Goal: Book appointment/travel/reservation

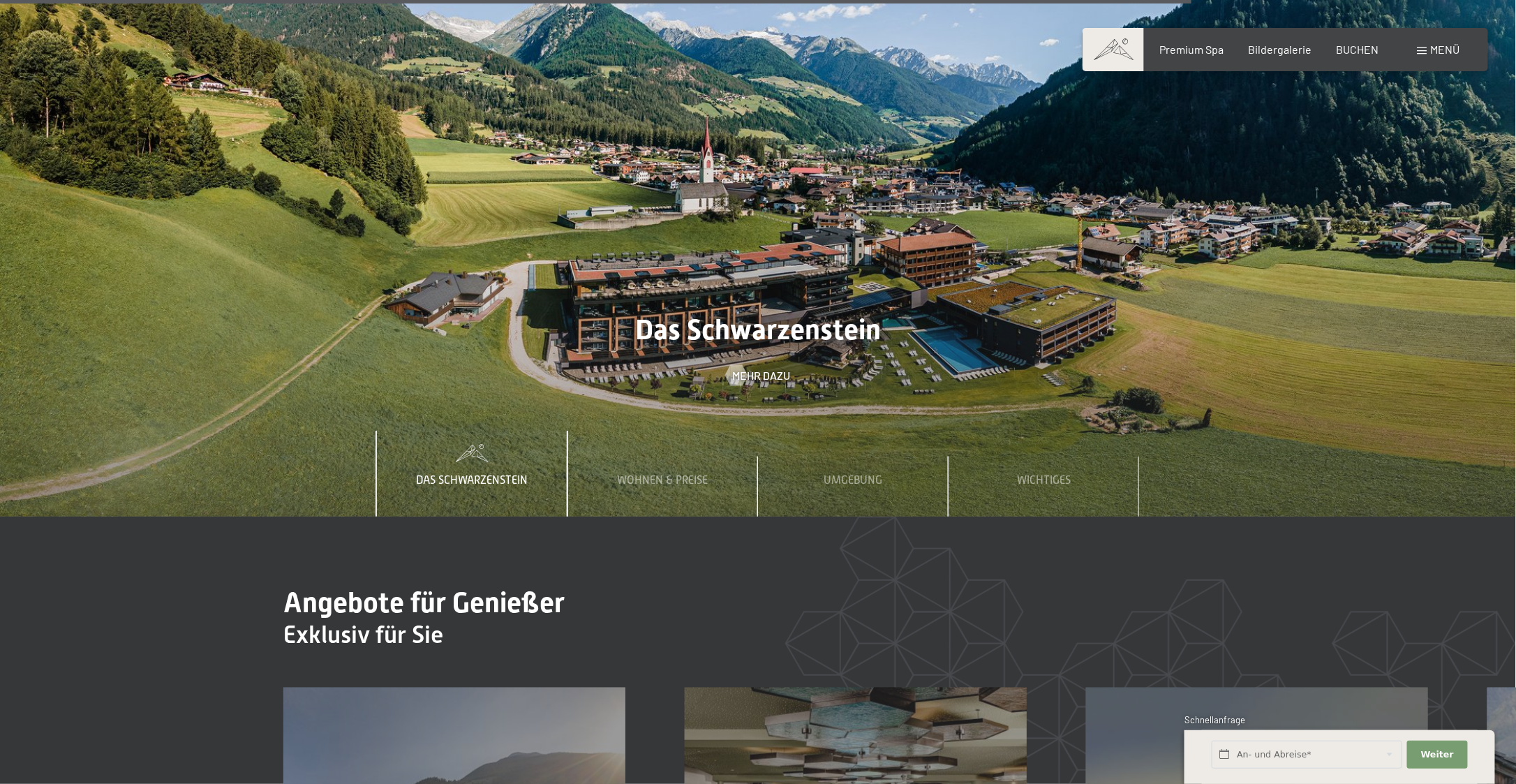
scroll to position [5932, 0]
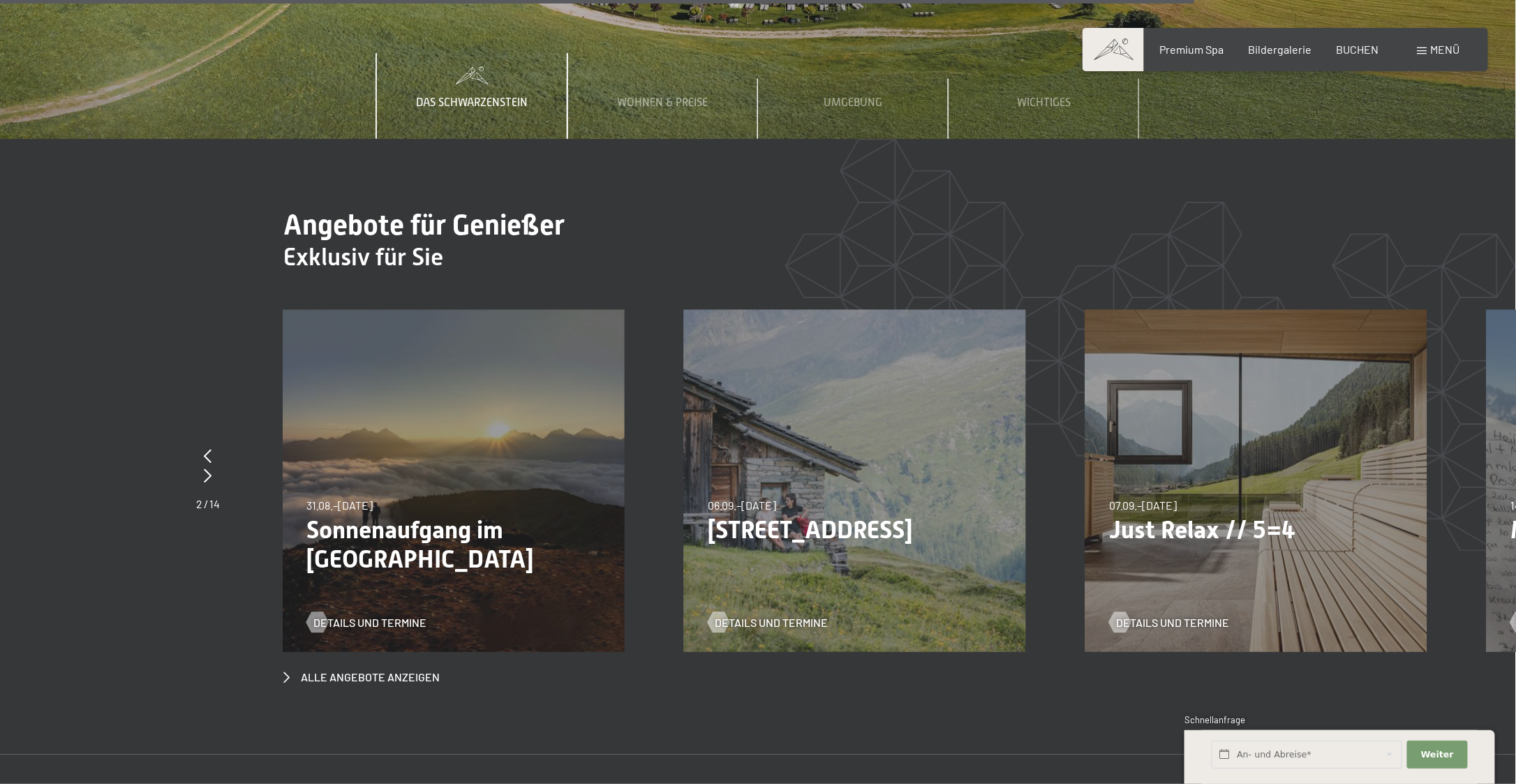
drag, startPoint x: 1046, startPoint y: 440, endPoint x: 487, endPoint y: 455, distance: 559.2
click at [493, 455] on div "31.08.–14.09.2025 31.08.–14.09.2025 Sonnenaufgang im Ahrntal Details und Termine" at bounding box center [483, 481] width 401 height 342
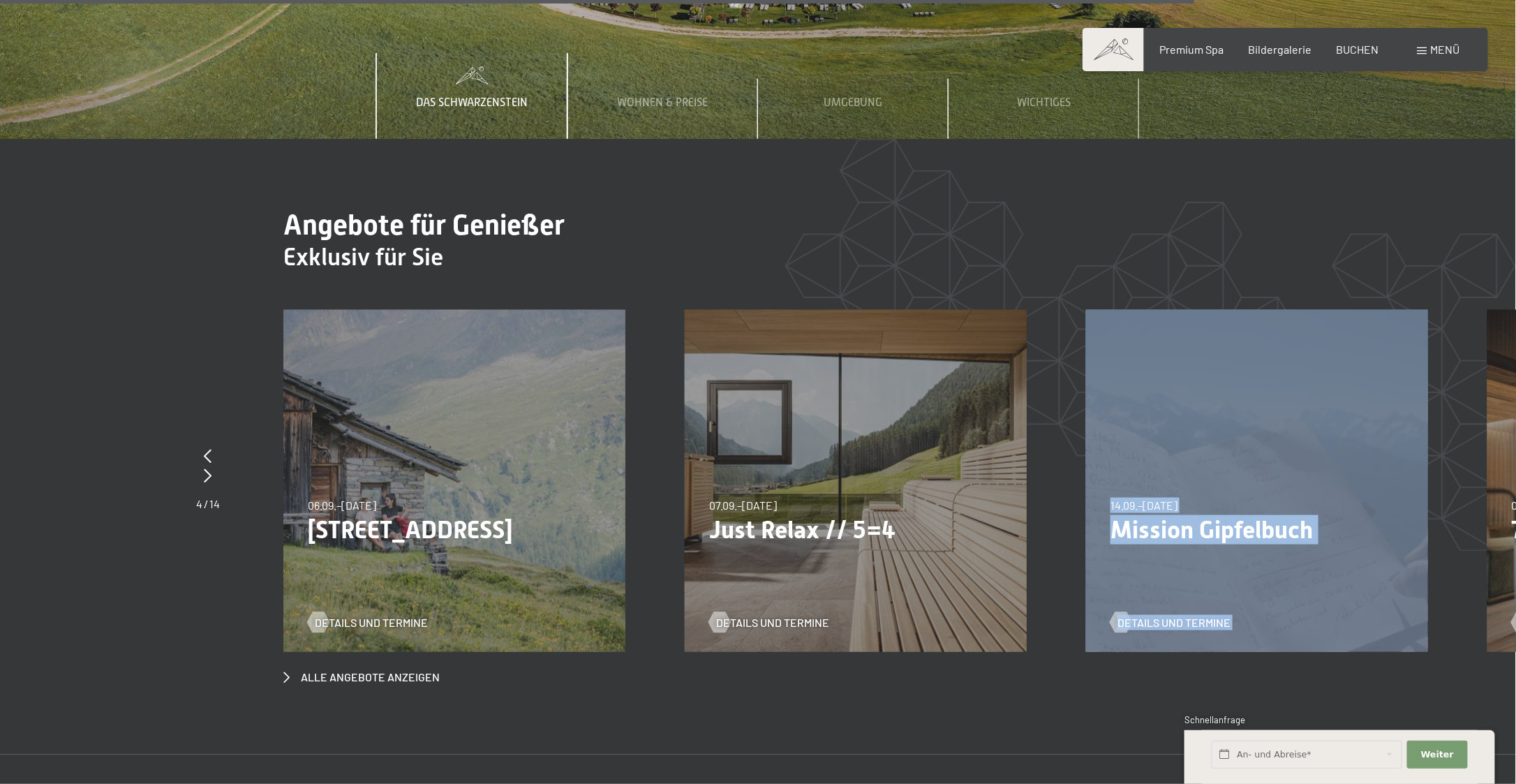
drag, startPoint x: 1228, startPoint y: 419, endPoint x: 782, endPoint y: 408, distance: 446.1
click at [765, 498] on span "07.09.–03.10.2025" at bounding box center [743, 504] width 68 height 13
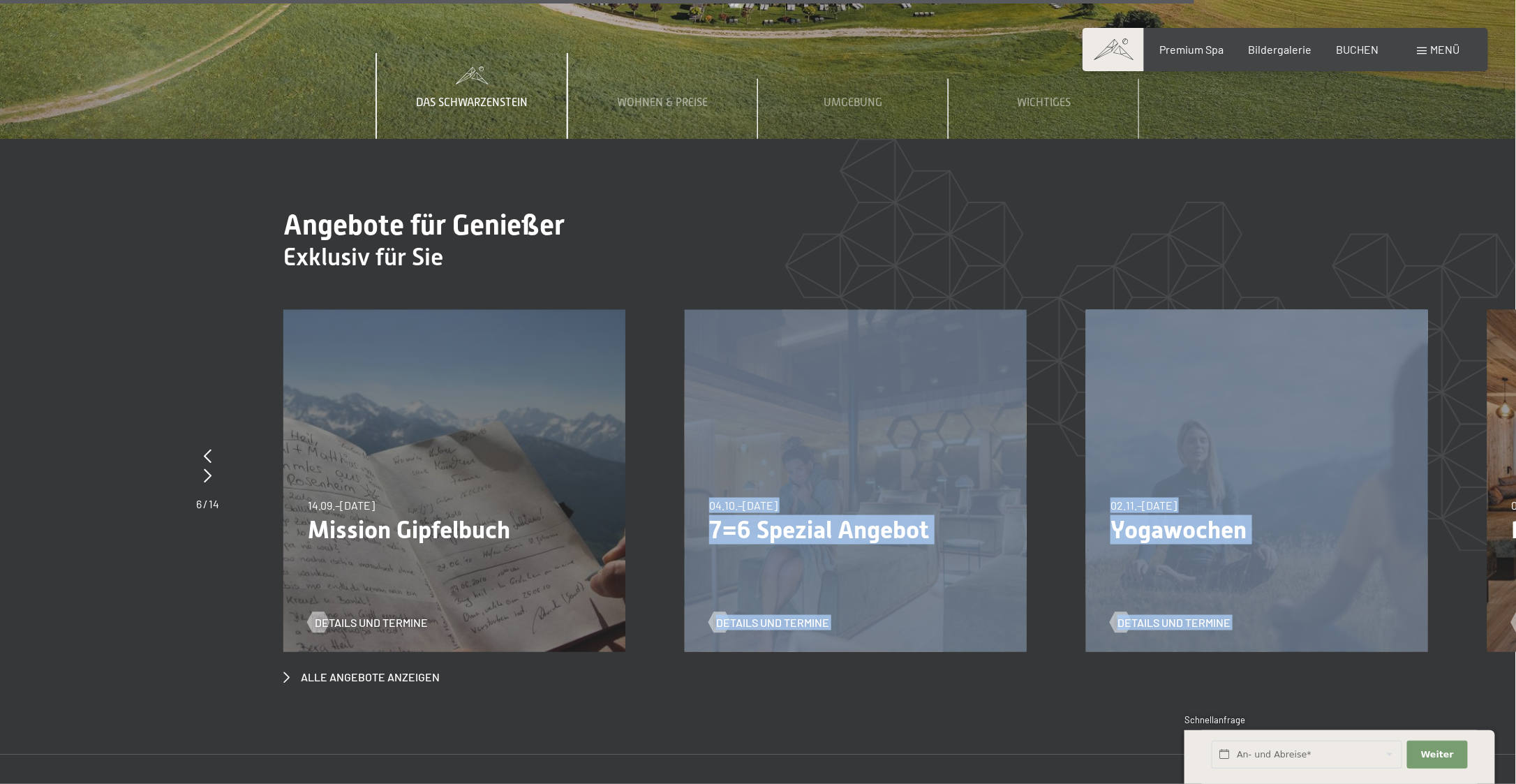
drag, startPoint x: 1350, startPoint y: 431, endPoint x: 1205, endPoint y: 393, distance: 149.9
click at [1205, 310] on div "26.12.2025–02.01.2026 26.12.2025–02.01.2026 Silvesterparty im Schwarzenstein - …" at bounding box center [1085, 310] width 8026 height 0
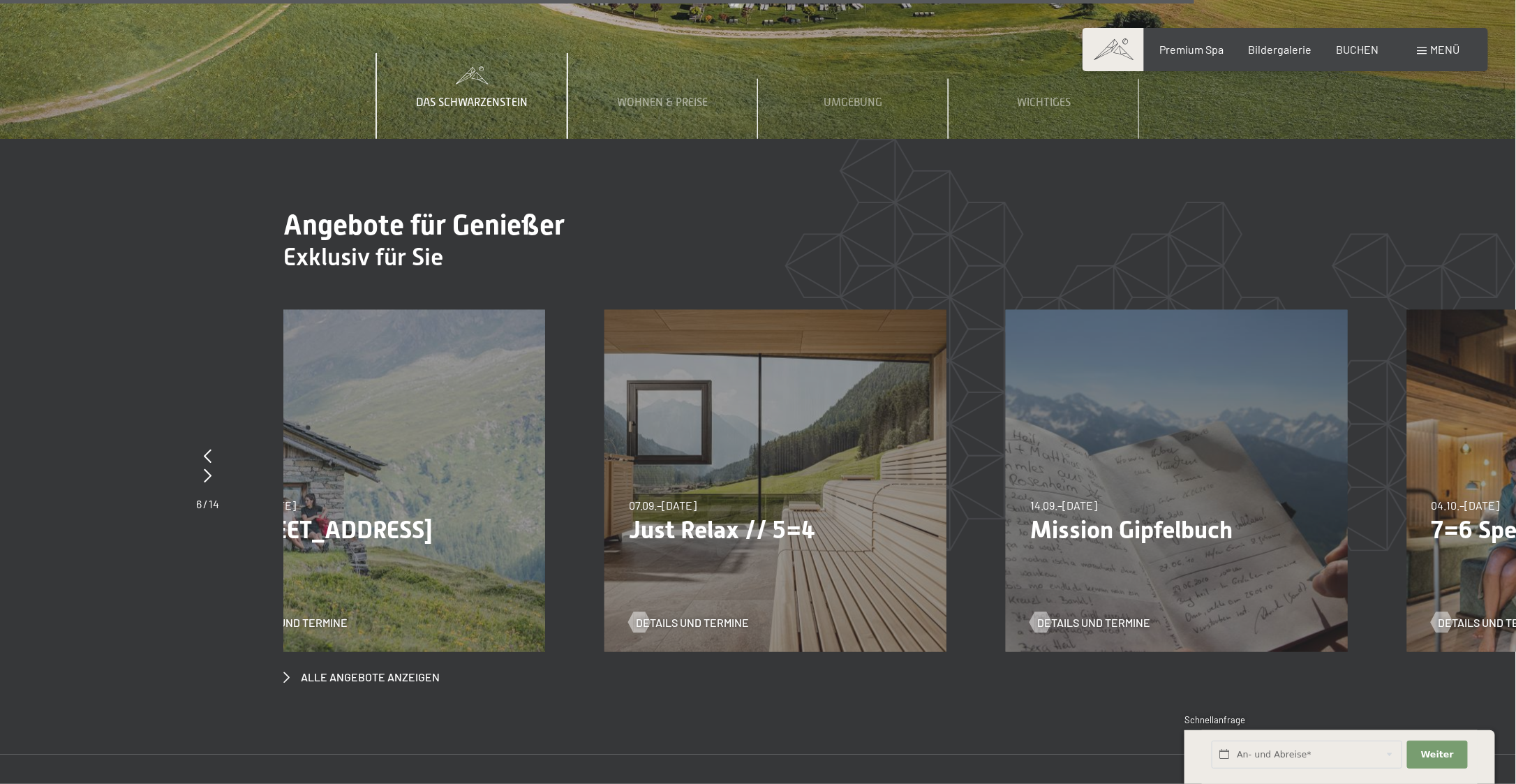
drag, startPoint x: 547, startPoint y: 379, endPoint x: 1243, endPoint y: 346, distance: 696.8
click at [1243, 346] on div "14.09.–28.09.2025 14.09.–28.09.2025 Mission Gipfelbuch Details und Termine" at bounding box center [1176, 481] width 342 height 342
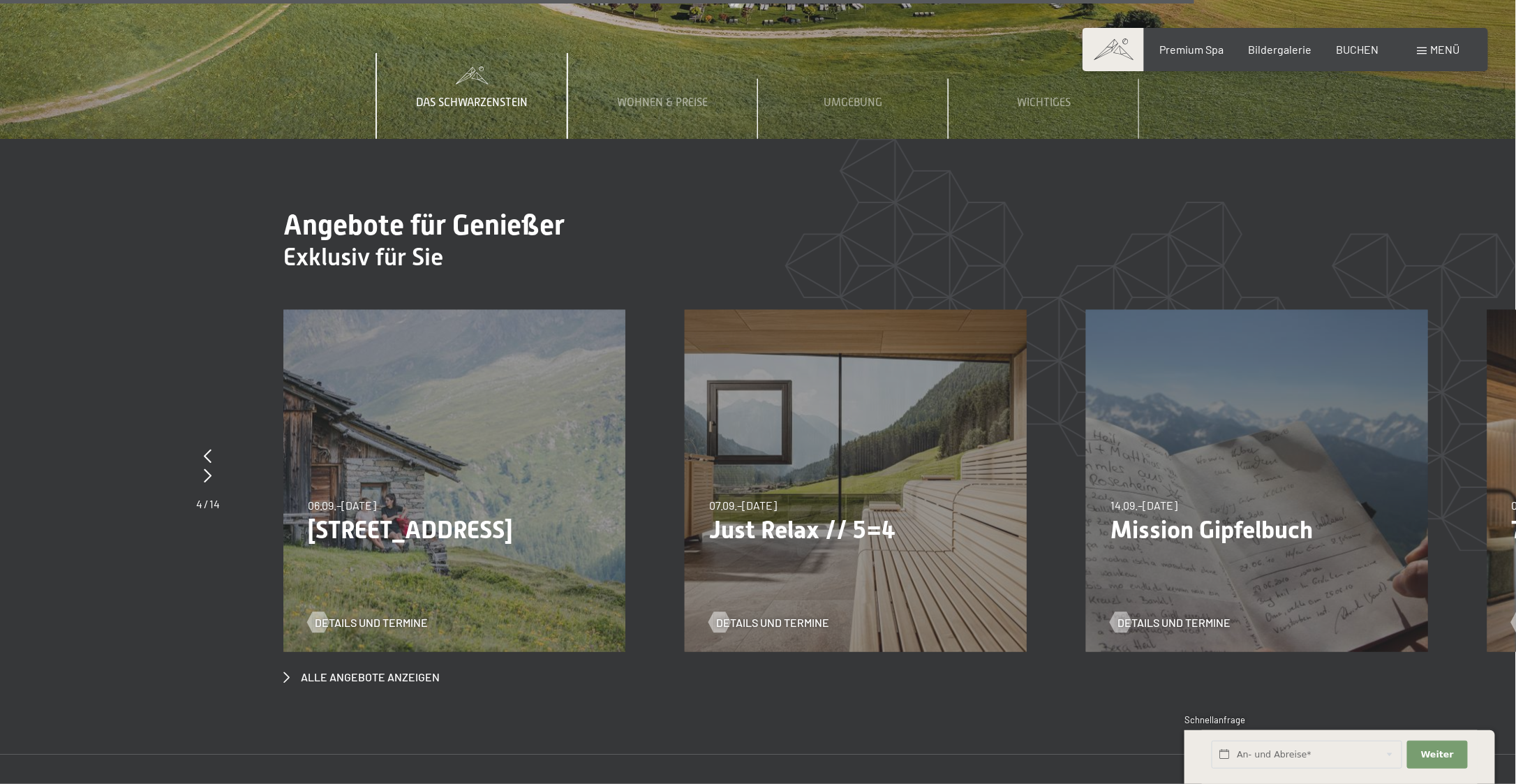
click at [787, 515] on p "Just Relax // 5=4" at bounding box center [856, 530] width 293 height 29
click at [783, 615] on span "Details und Termine" at bounding box center [787, 623] width 113 height 16
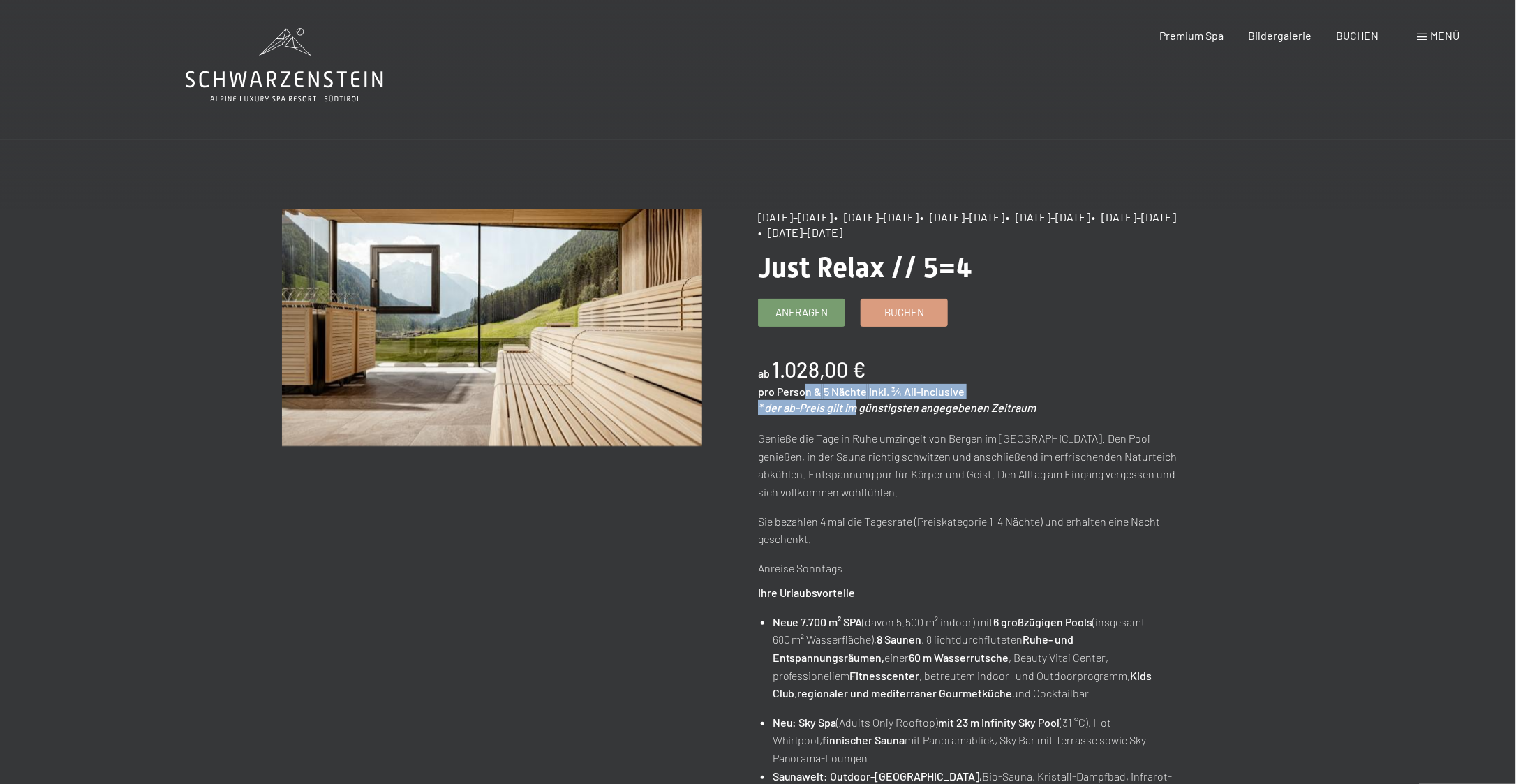
drag, startPoint x: 807, startPoint y: 398, endPoint x: 856, endPoint y: 411, distance: 50.7
click at [856, 411] on div "ab 1.028,00 € pro Person & 5 Nächte inkl. ¾ All-Inclusive * der ab-Preis gilt i…" at bounding box center [969, 385] width 421 height 61
click at [856, 411] on em "* der ab-Preis gilt im günstigsten angegebenen Zeitraum" at bounding box center [897, 406] width 278 height 13
drag, startPoint x: 959, startPoint y: 420, endPoint x: 950, endPoint y: 419, distance: 9.1
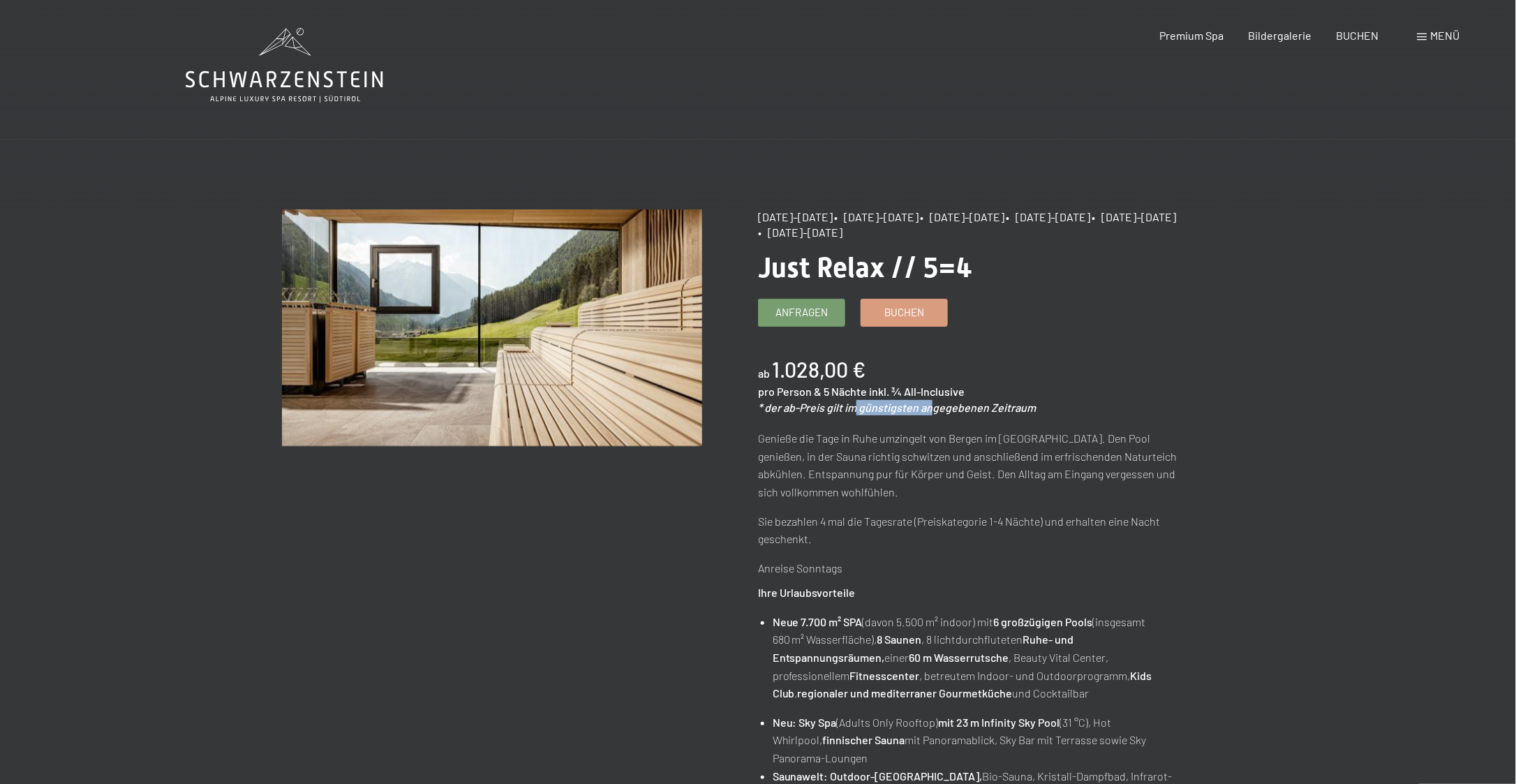
drag, startPoint x: 950, startPoint y: 419, endPoint x: 852, endPoint y: 409, distance: 98.5
click at [852, 409] on em "* der ab-Preis gilt im günstigsten angegebenen Zeitraum" at bounding box center [897, 406] width 278 height 13
click at [851, 409] on em "* der ab-Preis gilt im günstigsten angegebenen Zeitraum" at bounding box center [897, 406] width 278 height 13
drag, startPoint x: 787, startPoint y: 211, endPoint x: 832, endPoint y: 214, distance: 45.1
click at [832, 214] on span "07.09.–03.10.2025" at bounding box center [795, 216] width 75 height 13
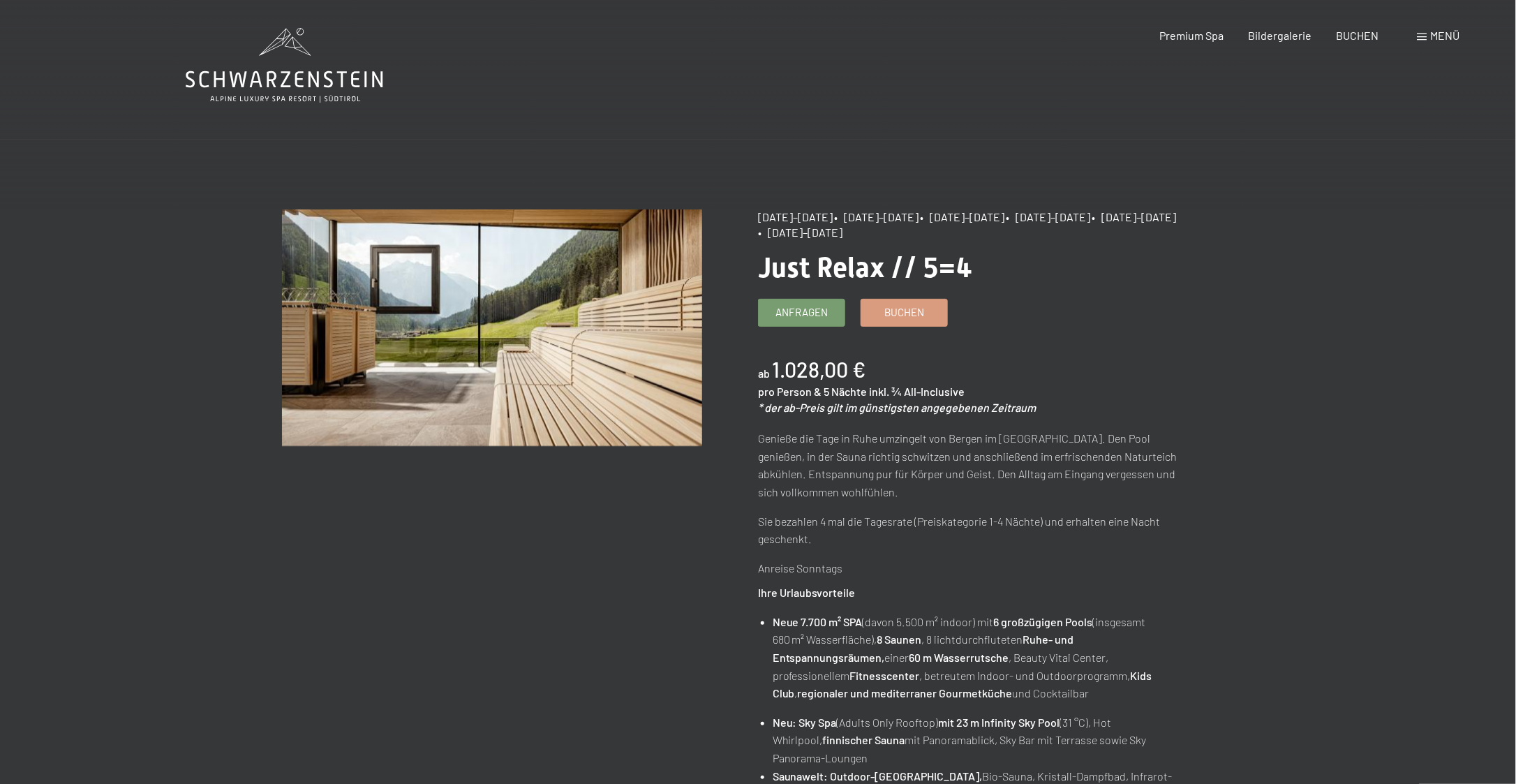
drag, startPoint x: 832, startPoint y: 214, endPoint x: 1081, endPoint y: 243, distance: 250.7
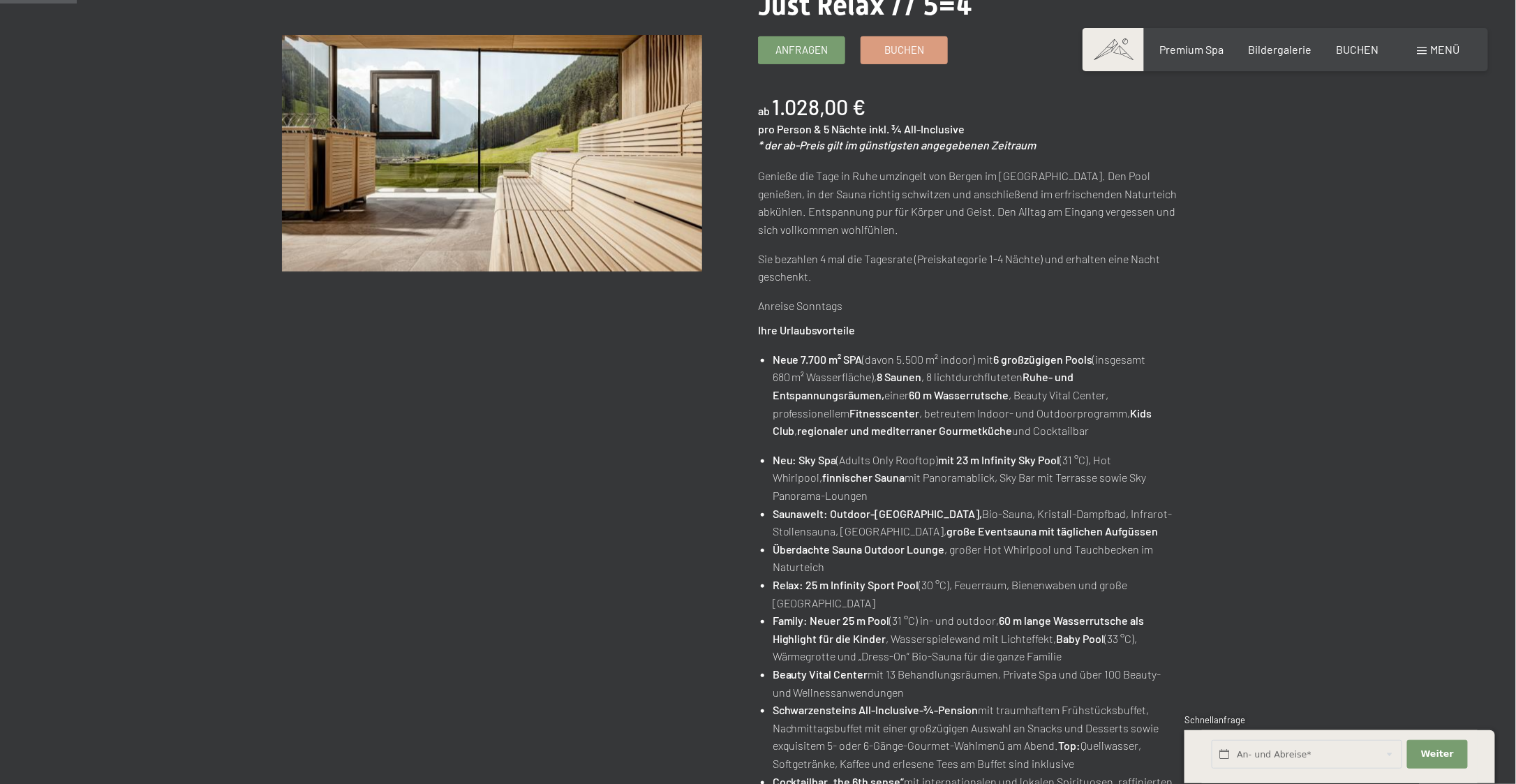
scroll to position [70, 0]
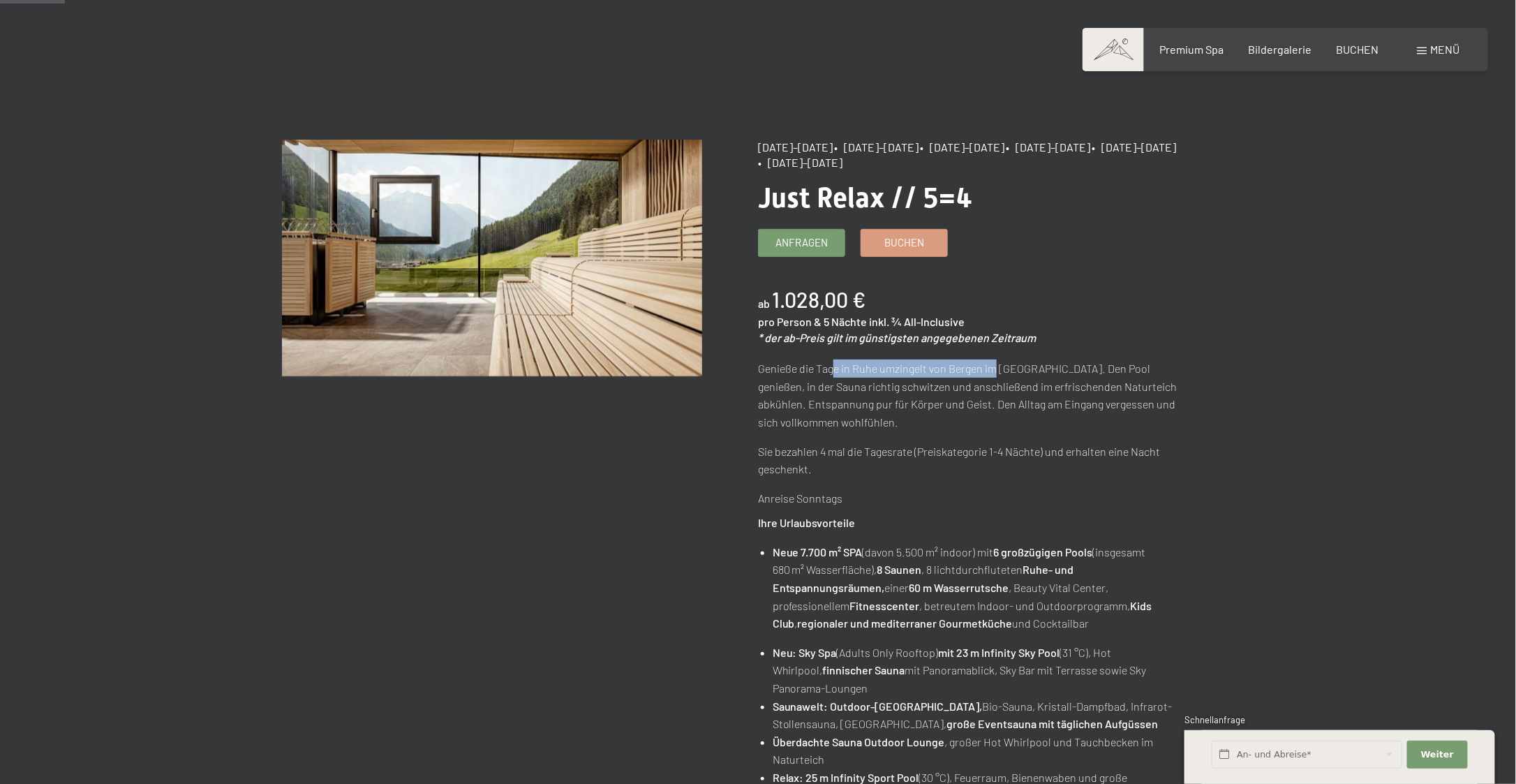
drag, startPoint x: 836, startPoint y: 366, endPoint x: 998, endPoint y: 369, distance: 162.0
click at [998, 369] on p "Genieße die Tage in Ruhe umzingelt von Bergen im Ahrntal. Den Pool genießen, in…" at bounding box center [969, 395] width 421 height 71
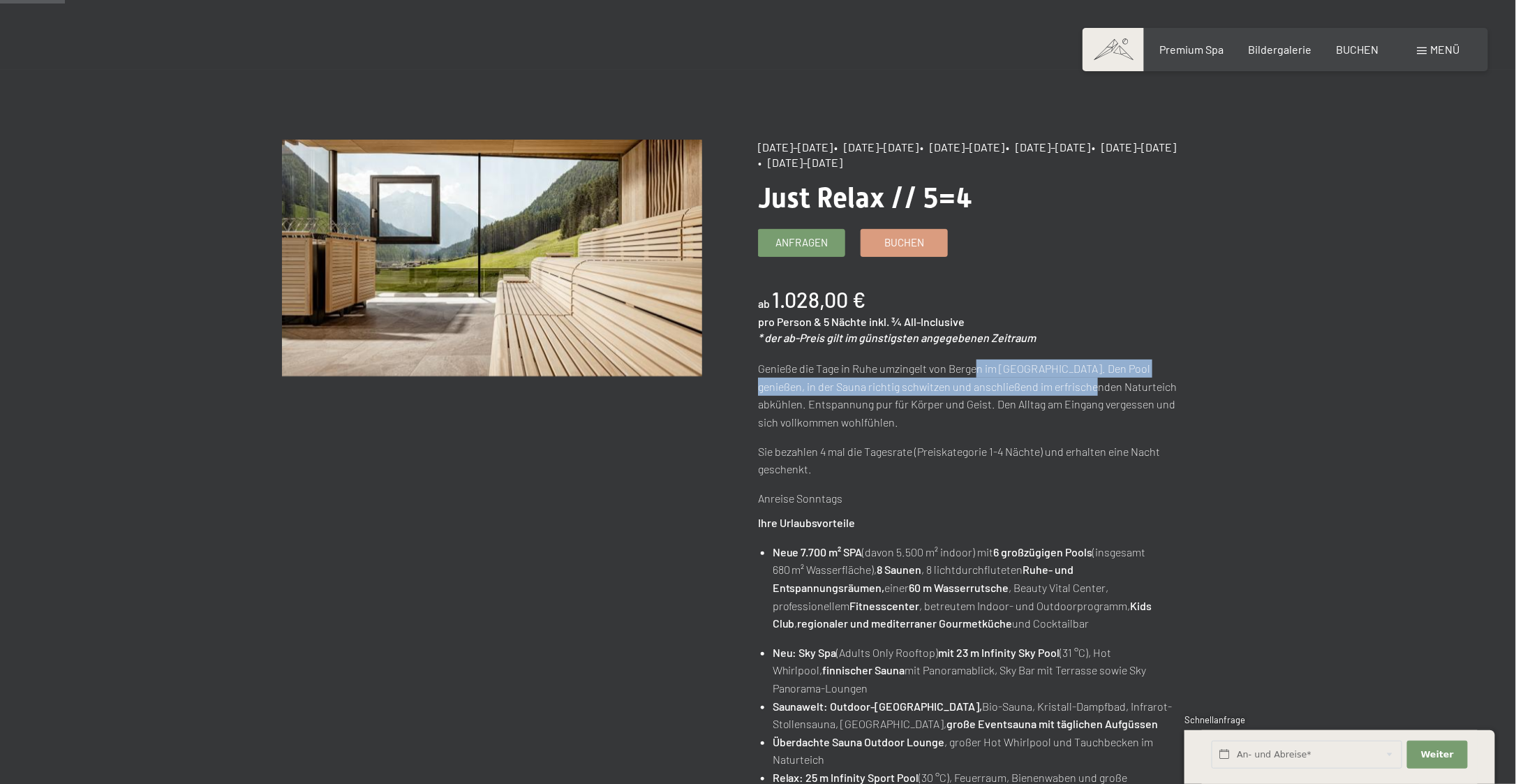
drag, startPoint x: 1069, startPoint y: 379, endPoint x: 978, endPoint y: 361, distance: 92.8
click at [978, 361] on p "Genieße die Tage in Ruhe umzingelt von Bergen im Ahrntal. Den Pool genießen, in…" at bounding box center [969, 395] width 421 height 71
click at [871, 386] on p "Genieße die Tage in Ruhe umzingelt von Bergen im Ahrntal. Den Pool genießen, in…" at bounding box center [969, 395] width 421 height 71
drag, startPoint x: 864, startPoint y: 386, endPoint x: 978, endPoint y: 386, distance: 114.0
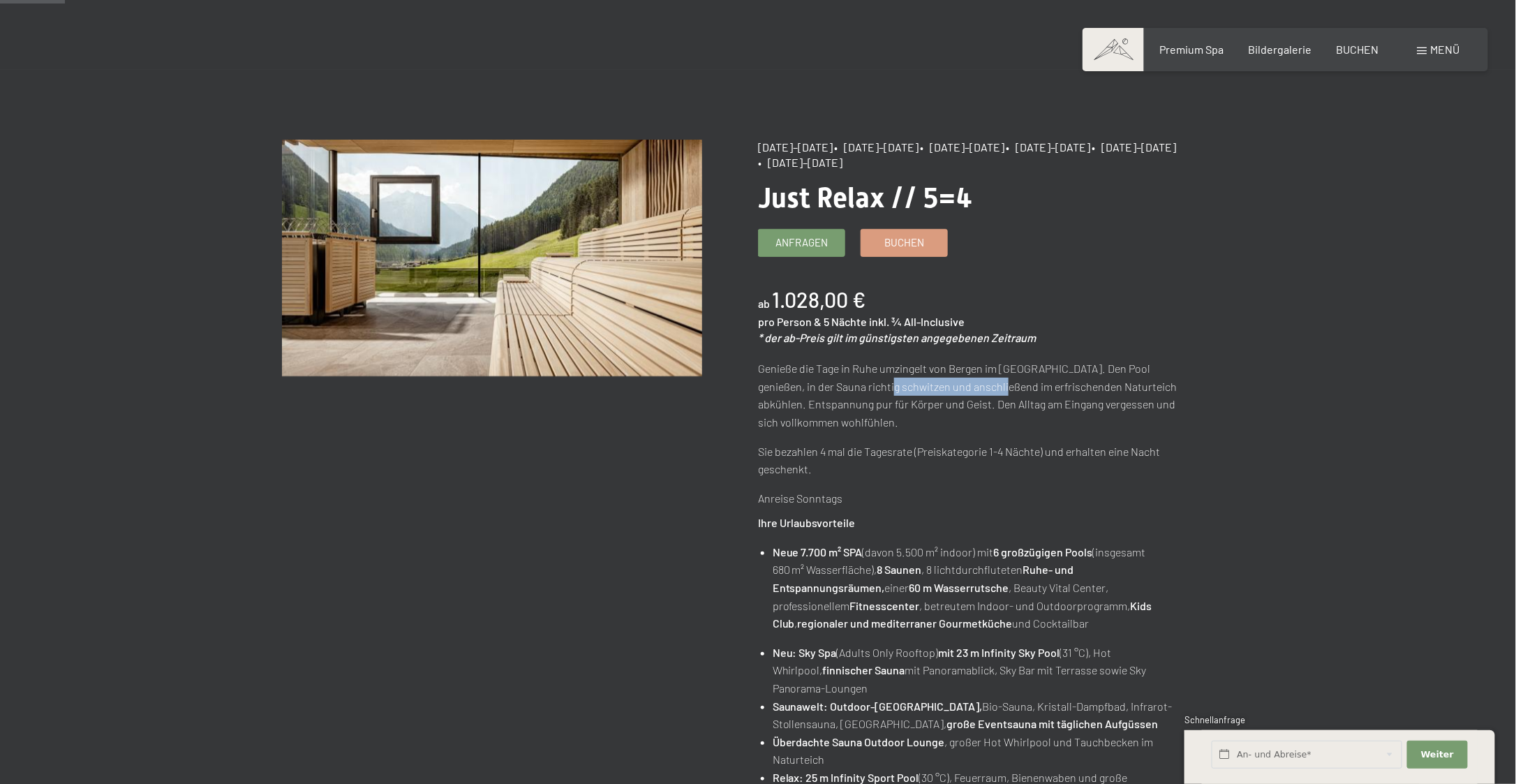
click at [978, 386] on p "Genieße die Tage in Ruhe umzingelt von Bergen im Ahrntal. Den Pool genießen, in…" at bounding box center [969, 395] width 421 height 71
drag, startPoint x: 1002, startPoint y: 386, endPoint x: 994, endPoint y: 386, distance: 8.0
click at [994, 386] on p "Genieße die Tage in Ruhe umzingelt von Bergen im Ahrntal. Den Pool genießen, in…" at bounding box center [969, 395] width 421 height 71
drag, startPoint x: 854, startPoint y: 448, endPoint x: 1007, endPoint y: 450, distance: 153.0
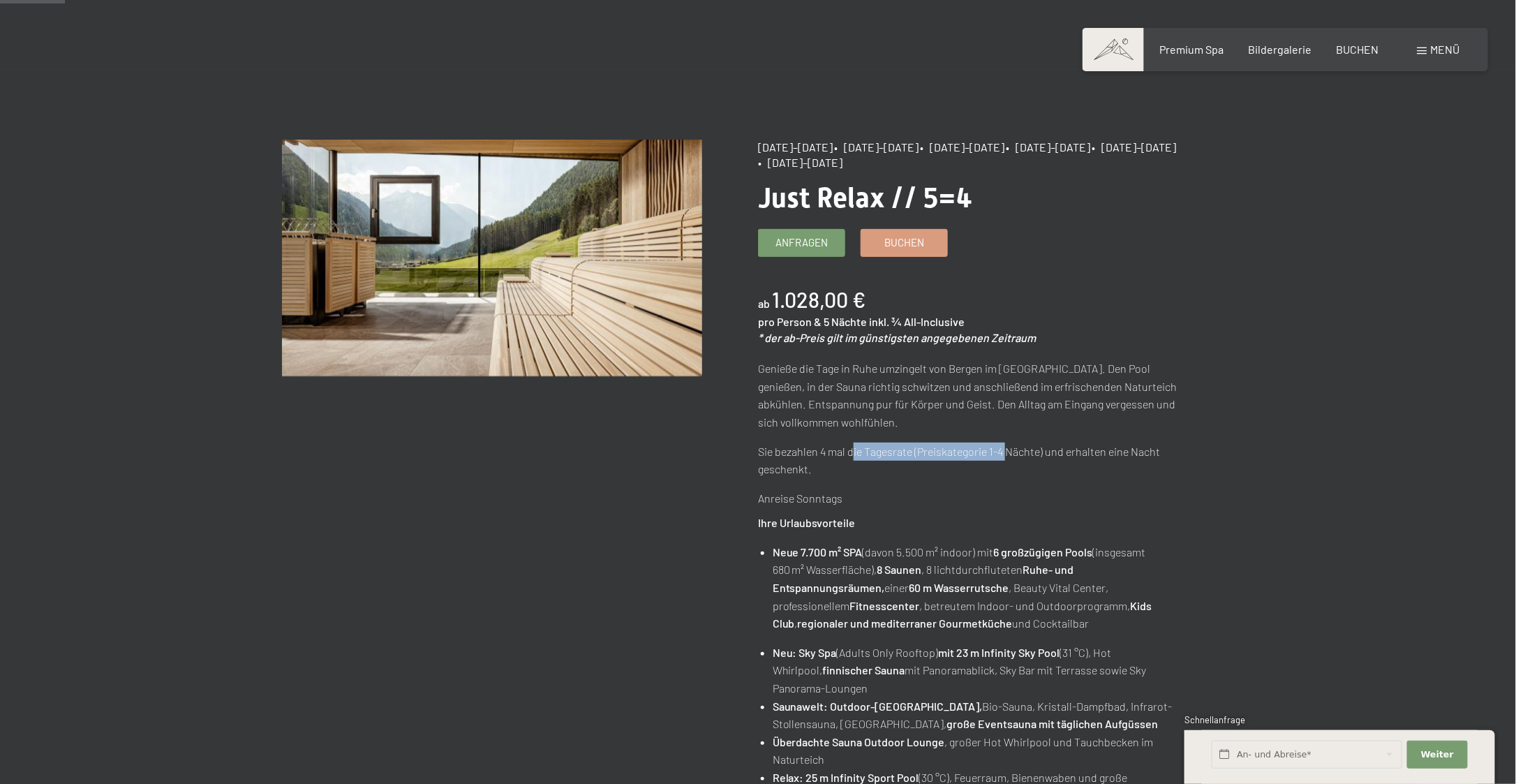
click at [1007, 450] on p "Sie bezahlen 4 mal die Tagesrate (Preiskategorie 1-4 Nächte) und erhalten eine …" at bounding box center [969, 460] width 421 height 36
drag, startPoint x: 1096, startPoint y: 450, endPoint x: 885, endPoint y: 450, distance: 211.0
click at [885, 450] on p "Sie bezahlen 4 mal die Tagesrate (Preiskategorie 1-4 Nächte) und erhalten eine …" at bounding box center [969, 460] width 421 height 36
drag, startPoint x: 885, startPoint y: 450, endPoint x: 813, endPoint y: 455, distance: 72.2
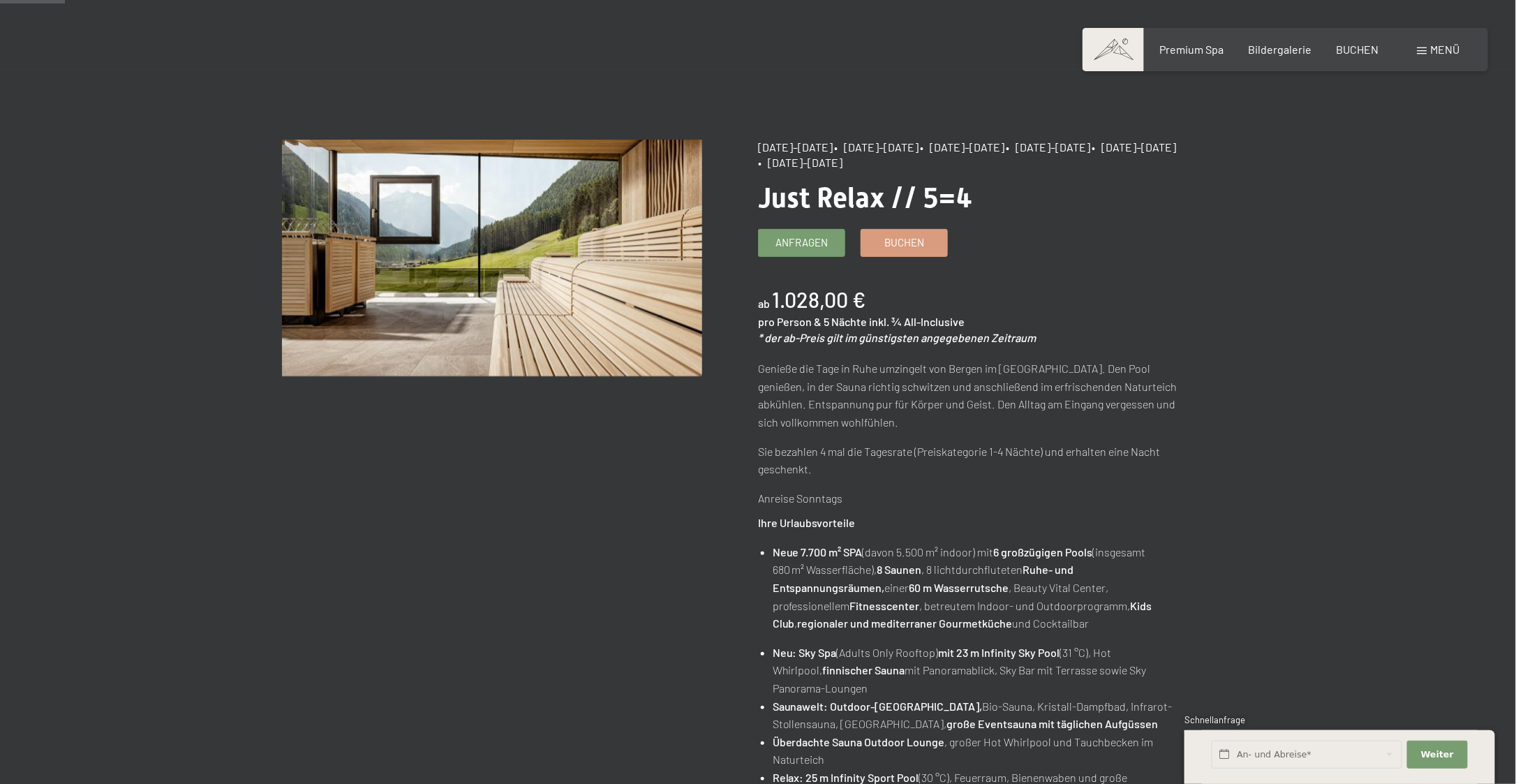
click at [813, 455] on p "Sie bezahlen 4 mal die Tagesrate (Preiskategorie 1-4 Nächte) und erhalten eine …" at bounding box center [969, 460] width 421 height 36
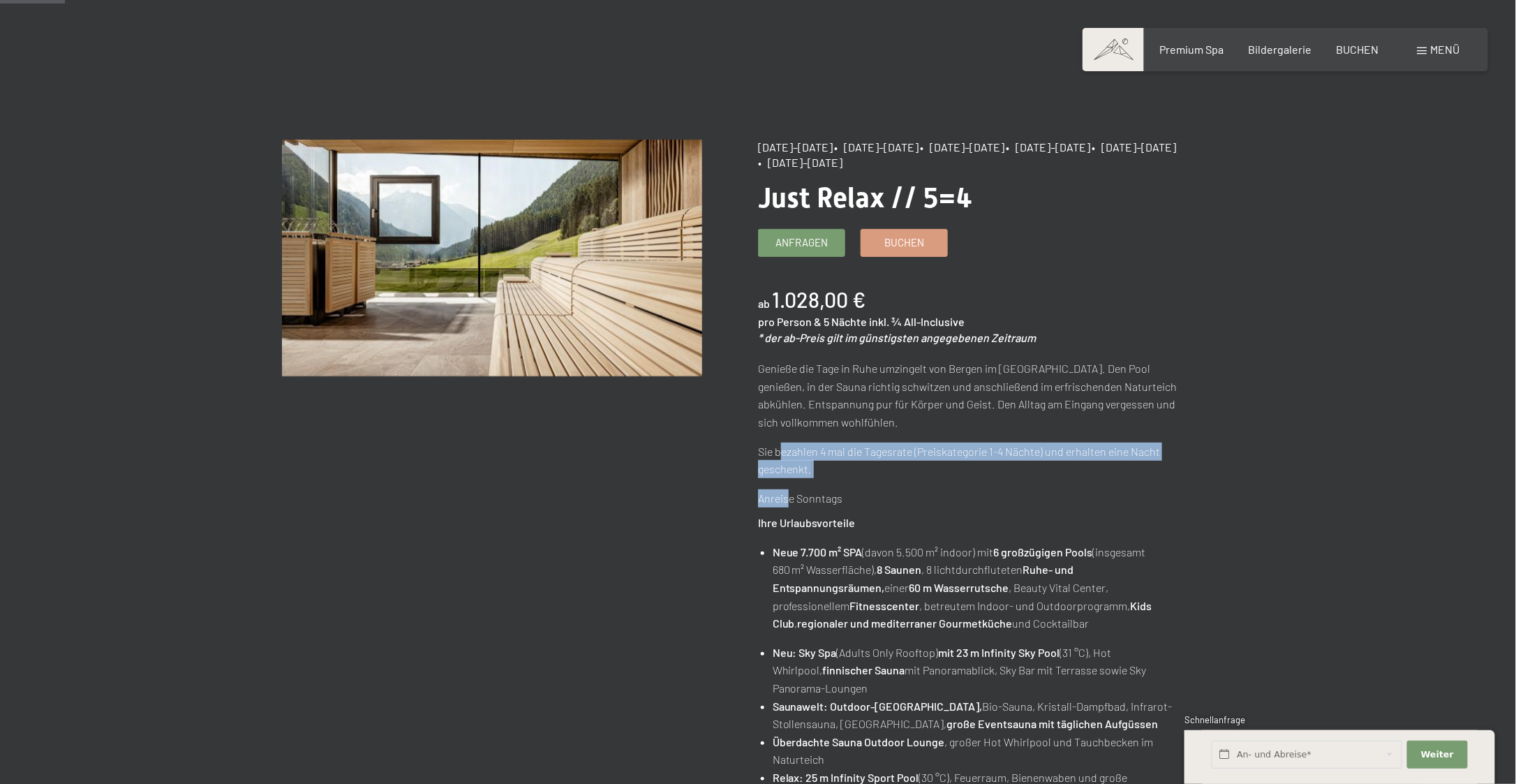
drag, startPoint x: 790, startPoint y: 482, endPoint x: 780, endPoint y: 448, distance: 35.4
click at [780, 448] on div "Genieße die Tage in Ruhe umzingelt von Bergen im Ahrntal. Den Pool genießen, in…" at bounding box center [969, 433] width 421 height 147
click at [780, 448] on p "Sie bezahlen 4 mal die Tagesrate (Preiskategorie 1-4 Nächte) und erhalten eine …" at bounding box center [969, 460] width 421 height 36
click at [780, 504] on p "Anreise Sonntags" at bounding box center [969, 498] width 421 height 18
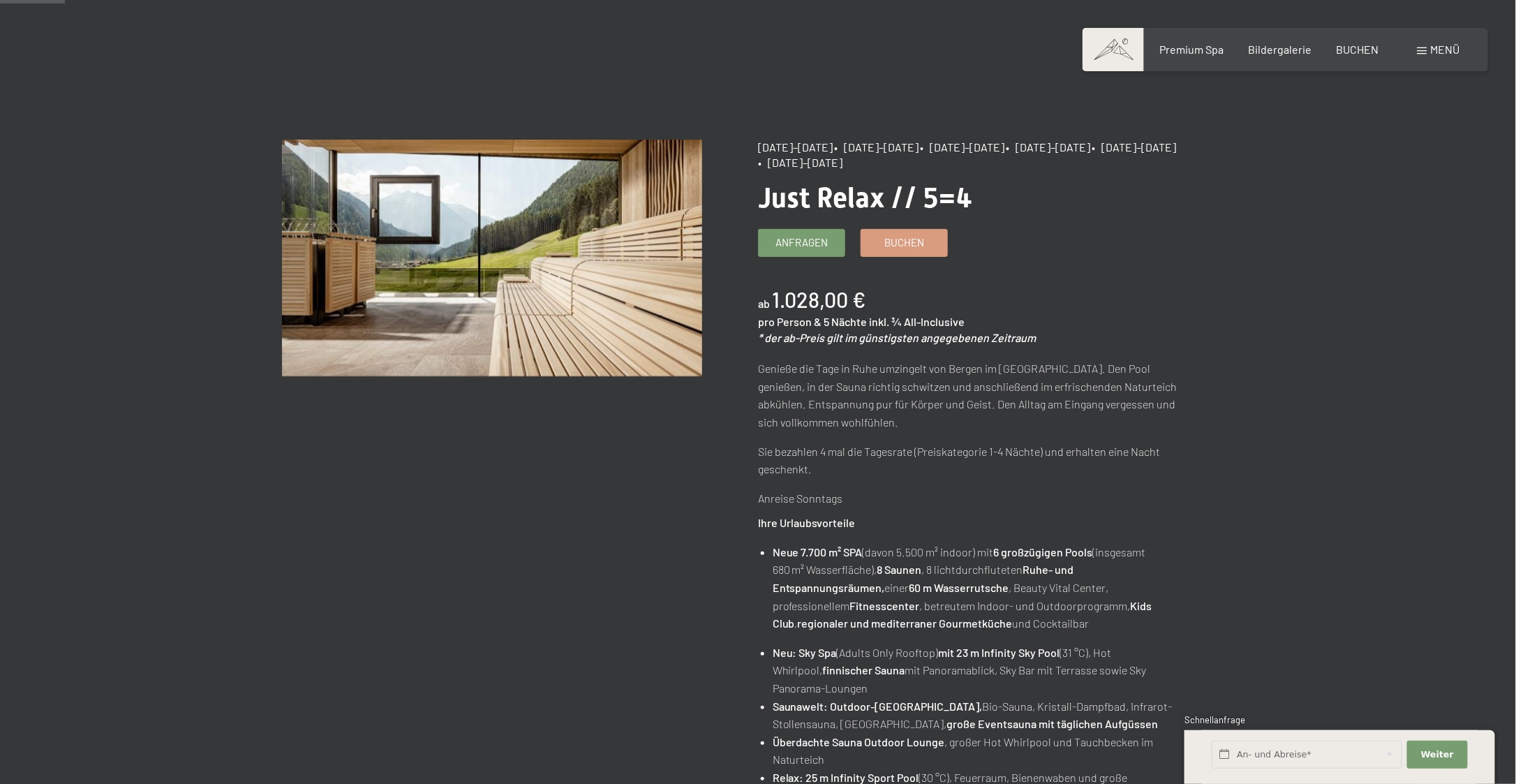
click at [780, 490] on p "Anreise Sonntags" at bounding box center [969, 498] width 421 height 18
click at [810, 236] on span "Anfragen" at bounding box center [801, 240] width 52 height 15
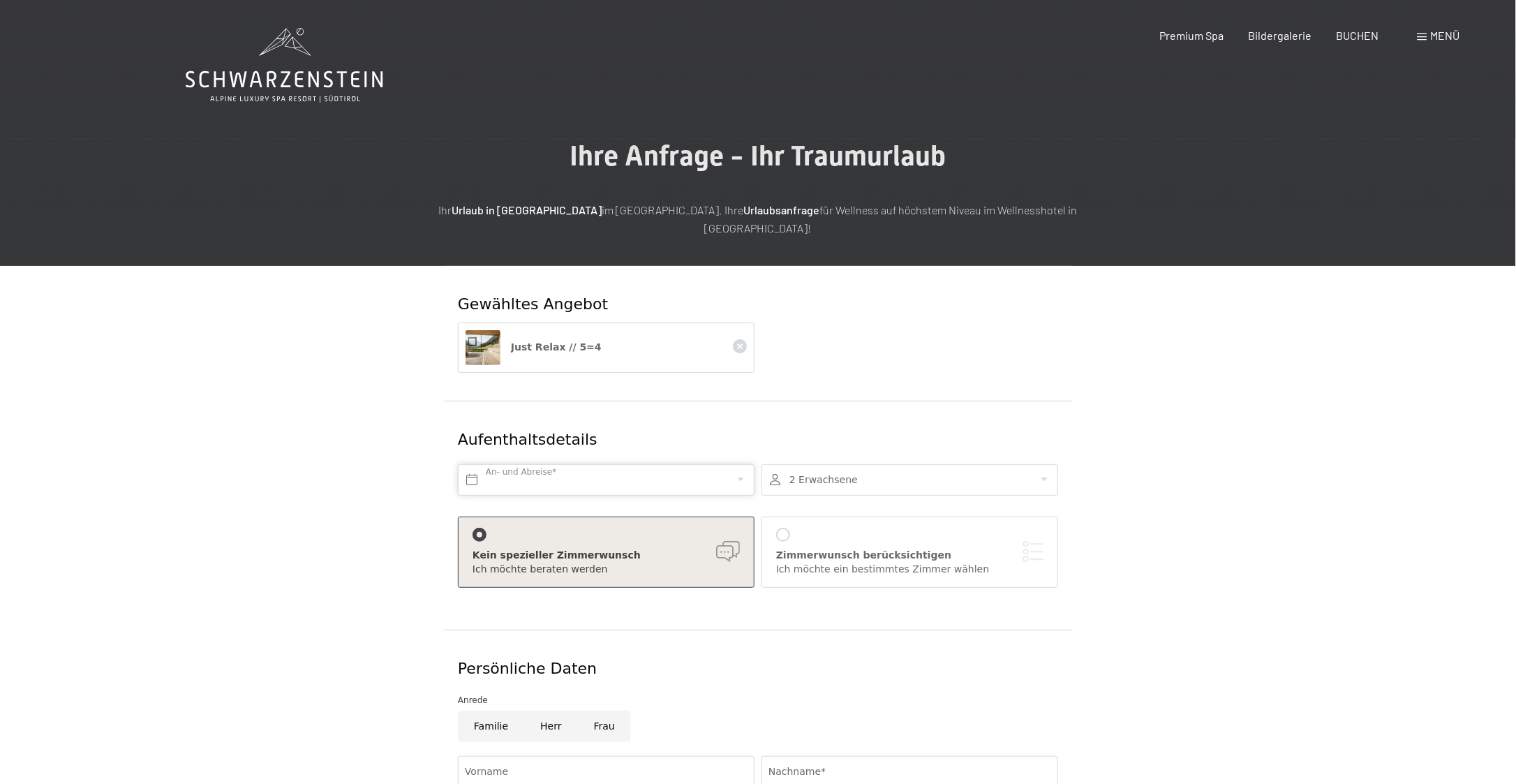
click at [550, 464] on input "text" at bounding box center [606, 480] width 296 height 31
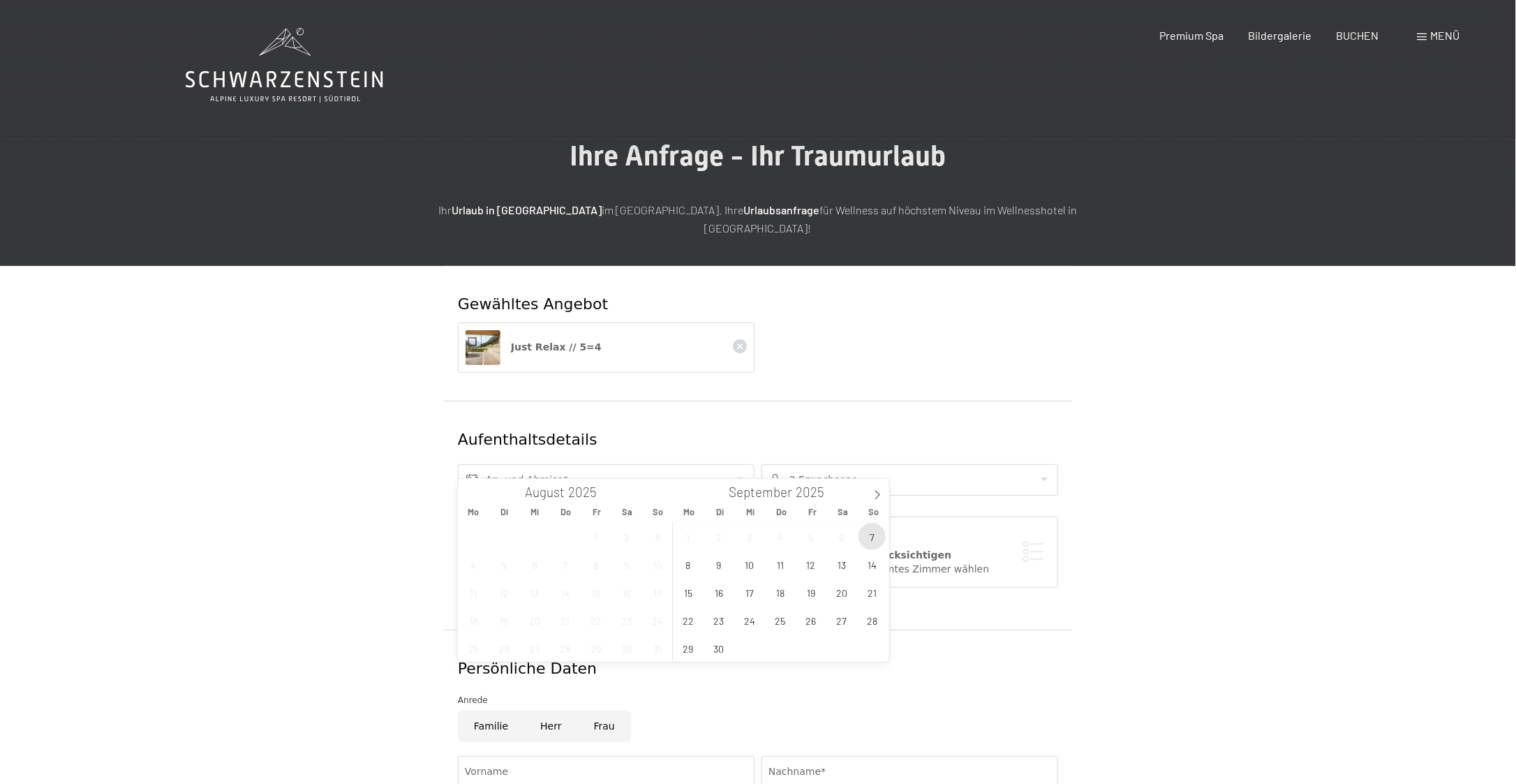
click at [865, 528] on span "7" at bounding box center [871, 535] width 27 height 27
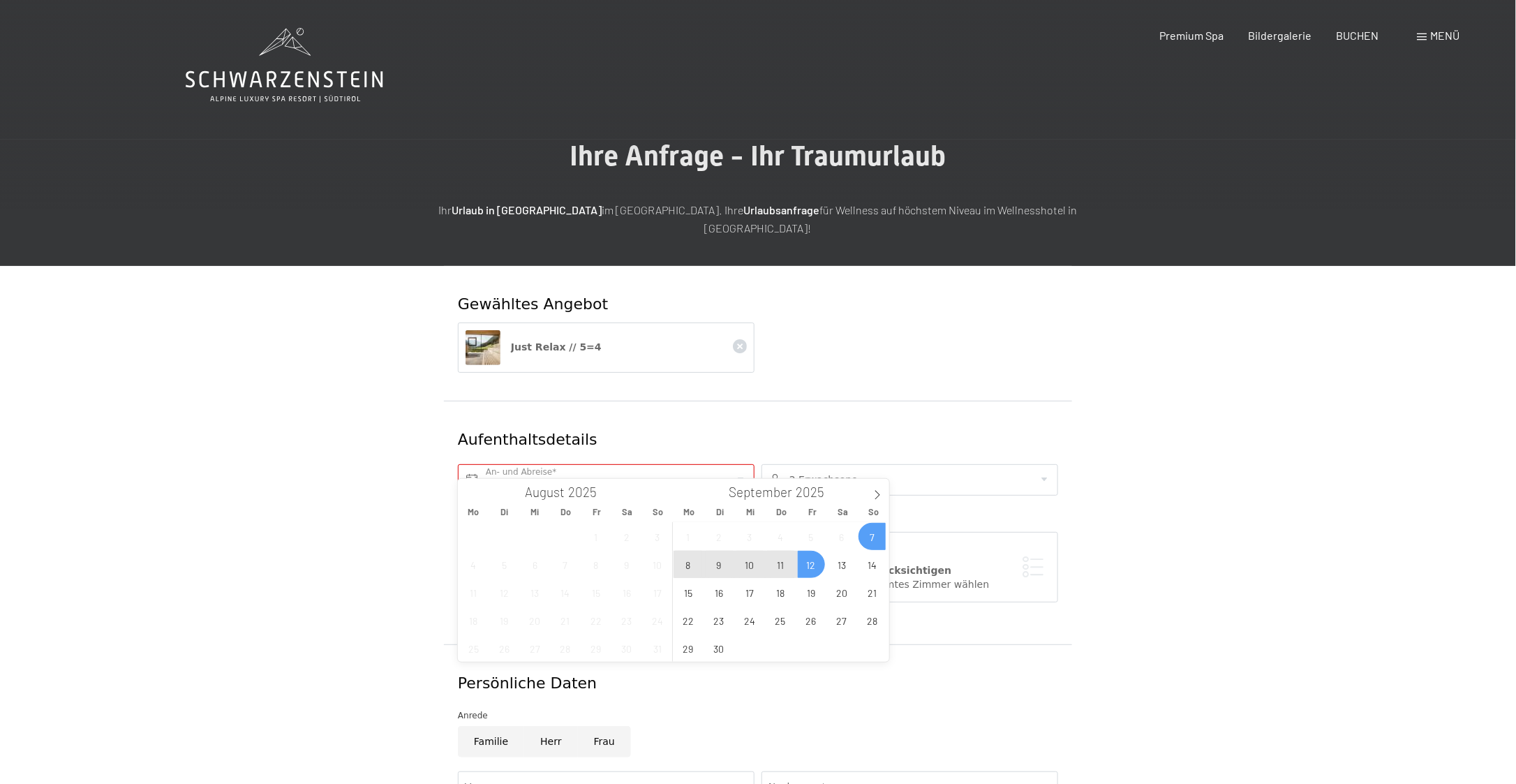
click at [810, 566] on span "12" at bounding box center [811, 564] width 27 height 27
type input "So. 07.09.2025 - Fr. 12.09.2025"
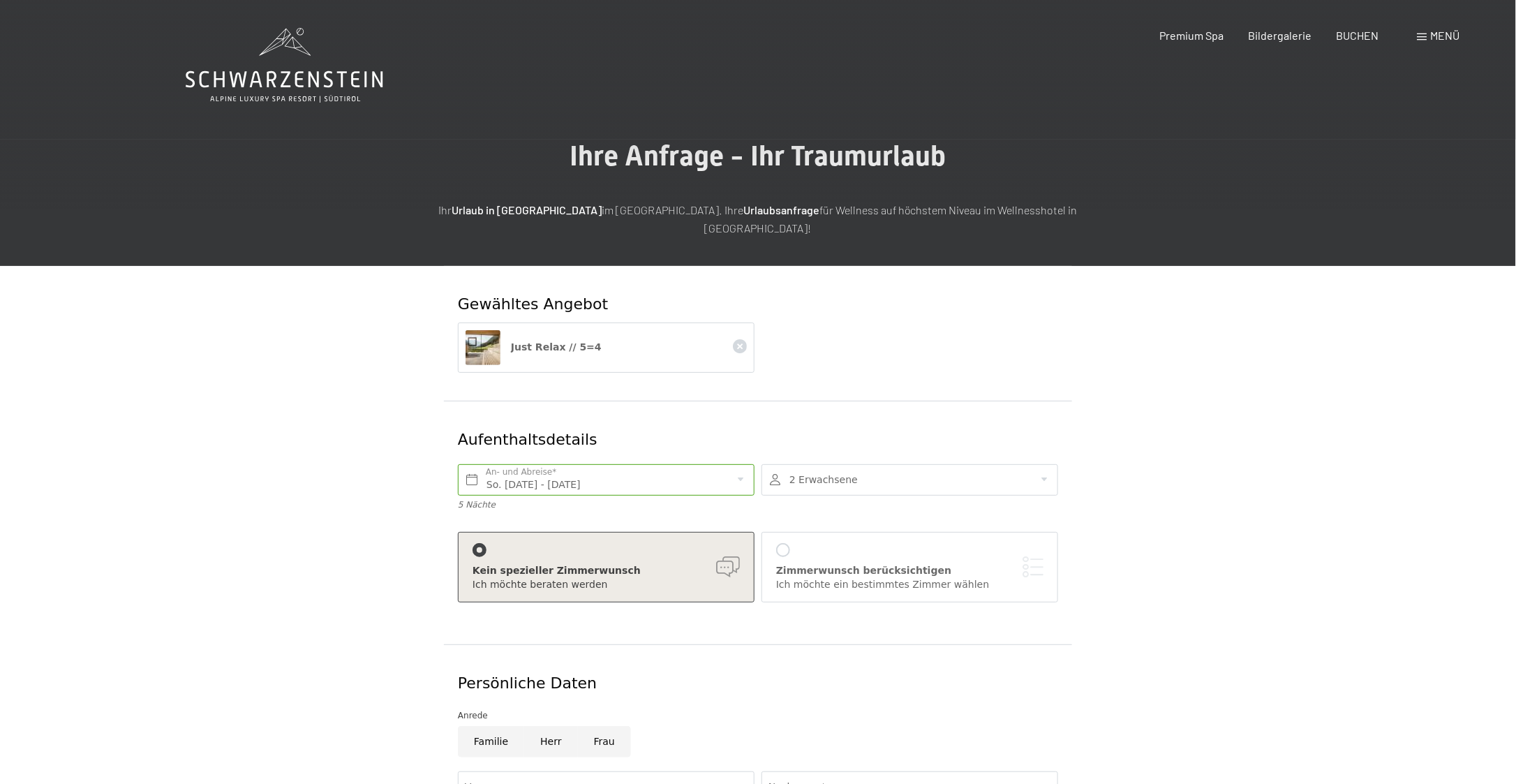
click at [296, 504] on form "Gewähltes Angebot Just Relax // 5=4 Aufenthaltsdetails So. 07.09.2025 - Fr. 12.…" at bounding box center [758, 684] width 953 height 835
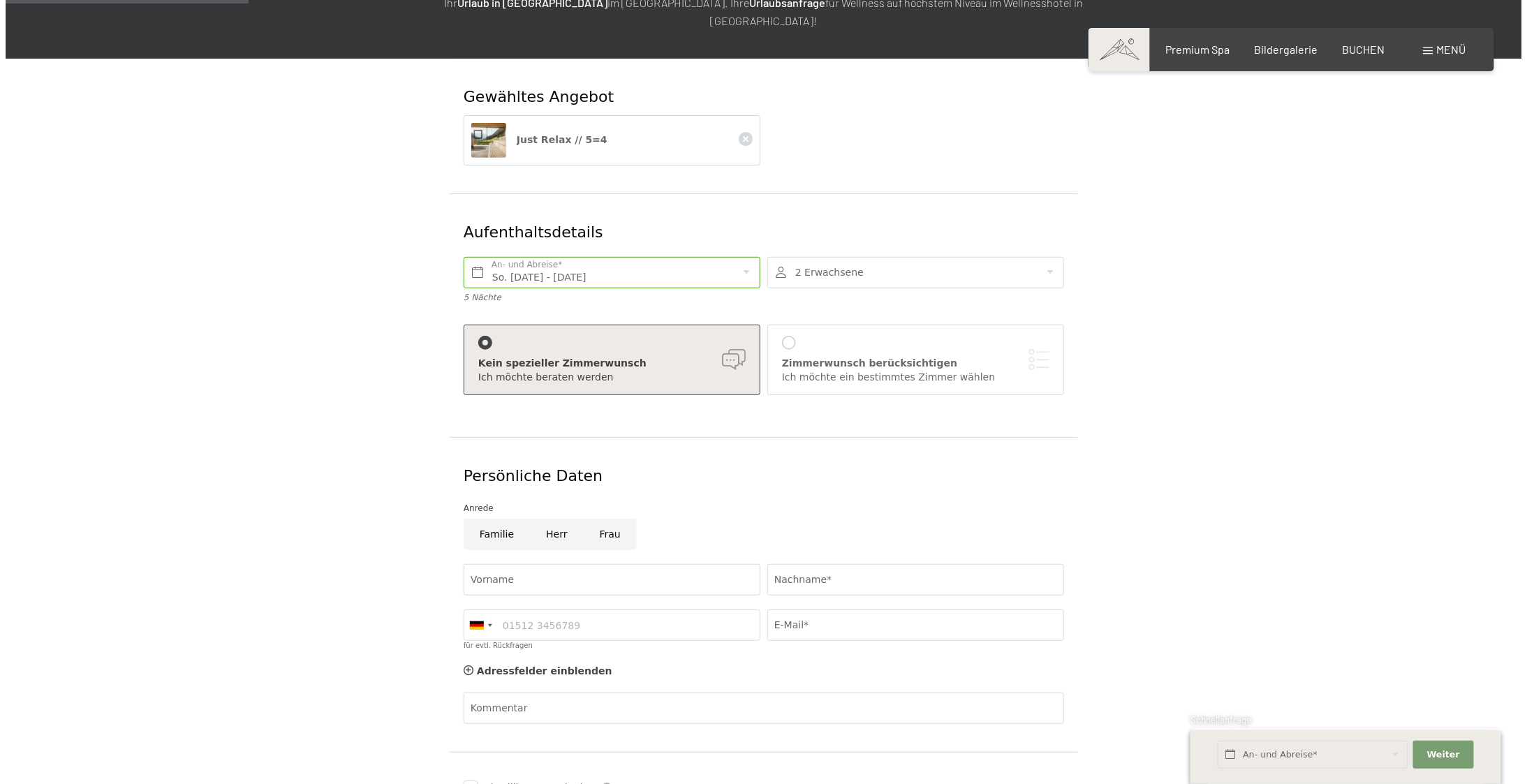
scroll to position [210, 0]
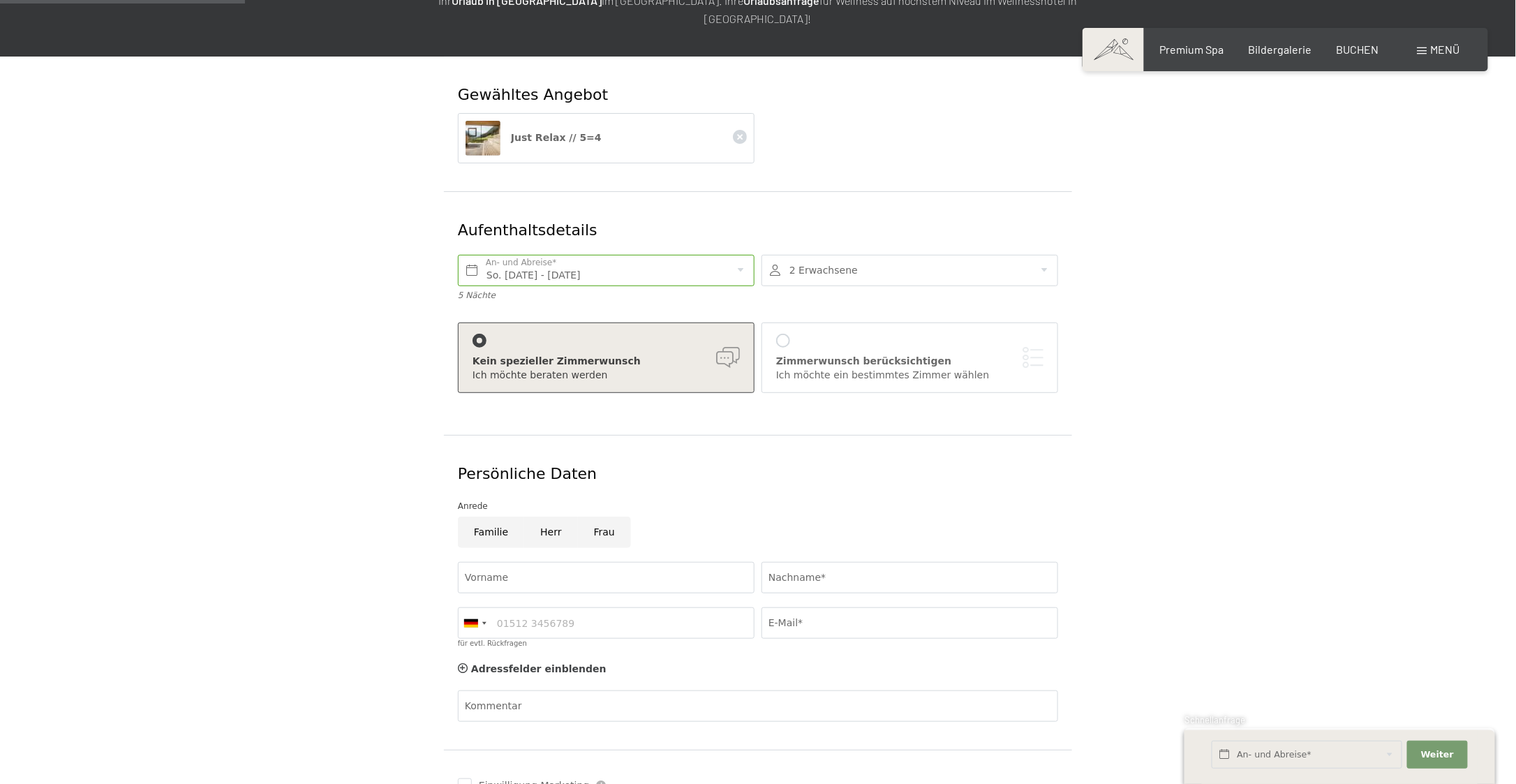
click at [827, 354] on div "Zimmerwunsch berücksichtigen" at bounding box center [910, 361] width 268 height 14
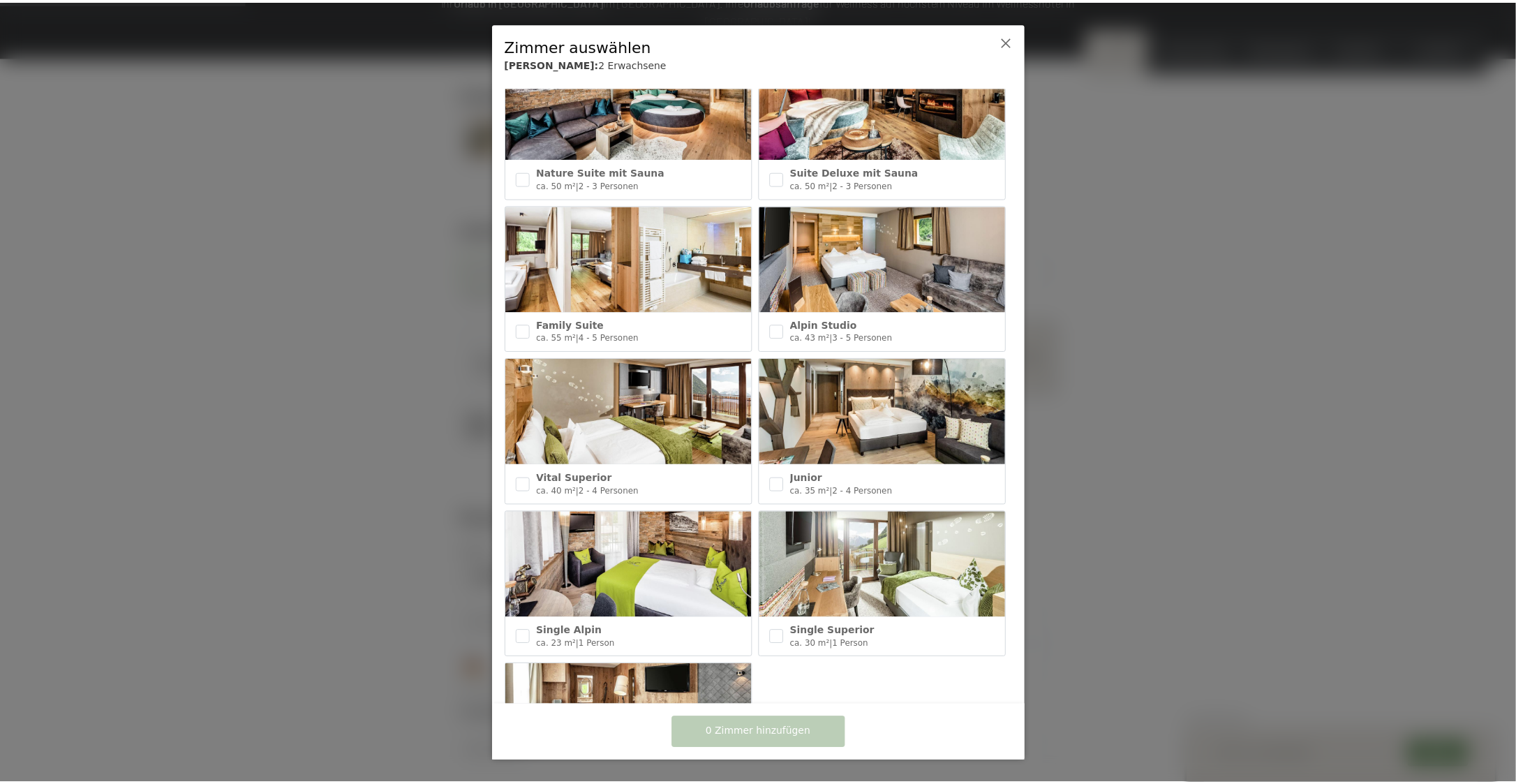
scroll to position [479, 0]
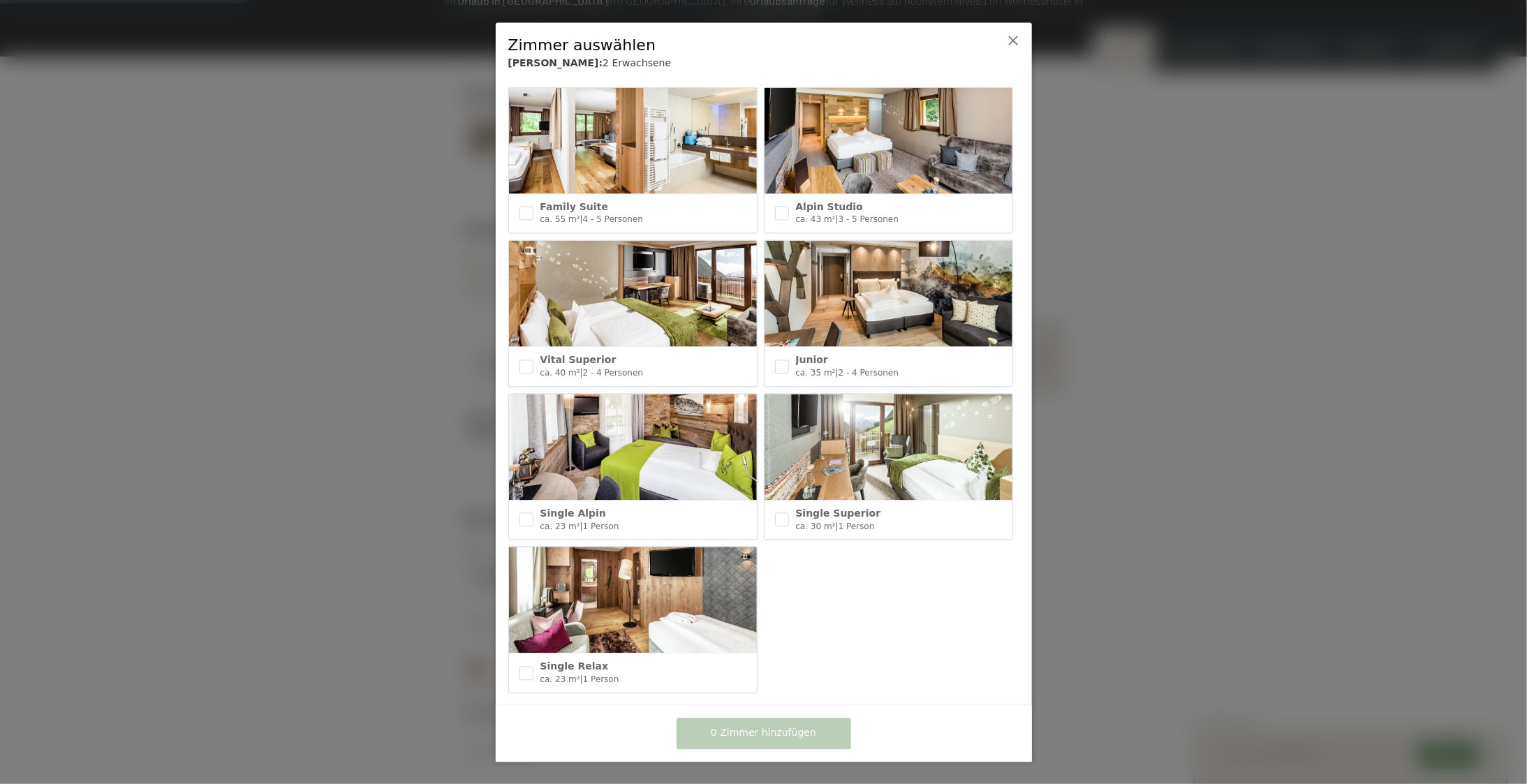
click at [1179, 314] on div at bounding box center [764, 392] width 1527 height 784
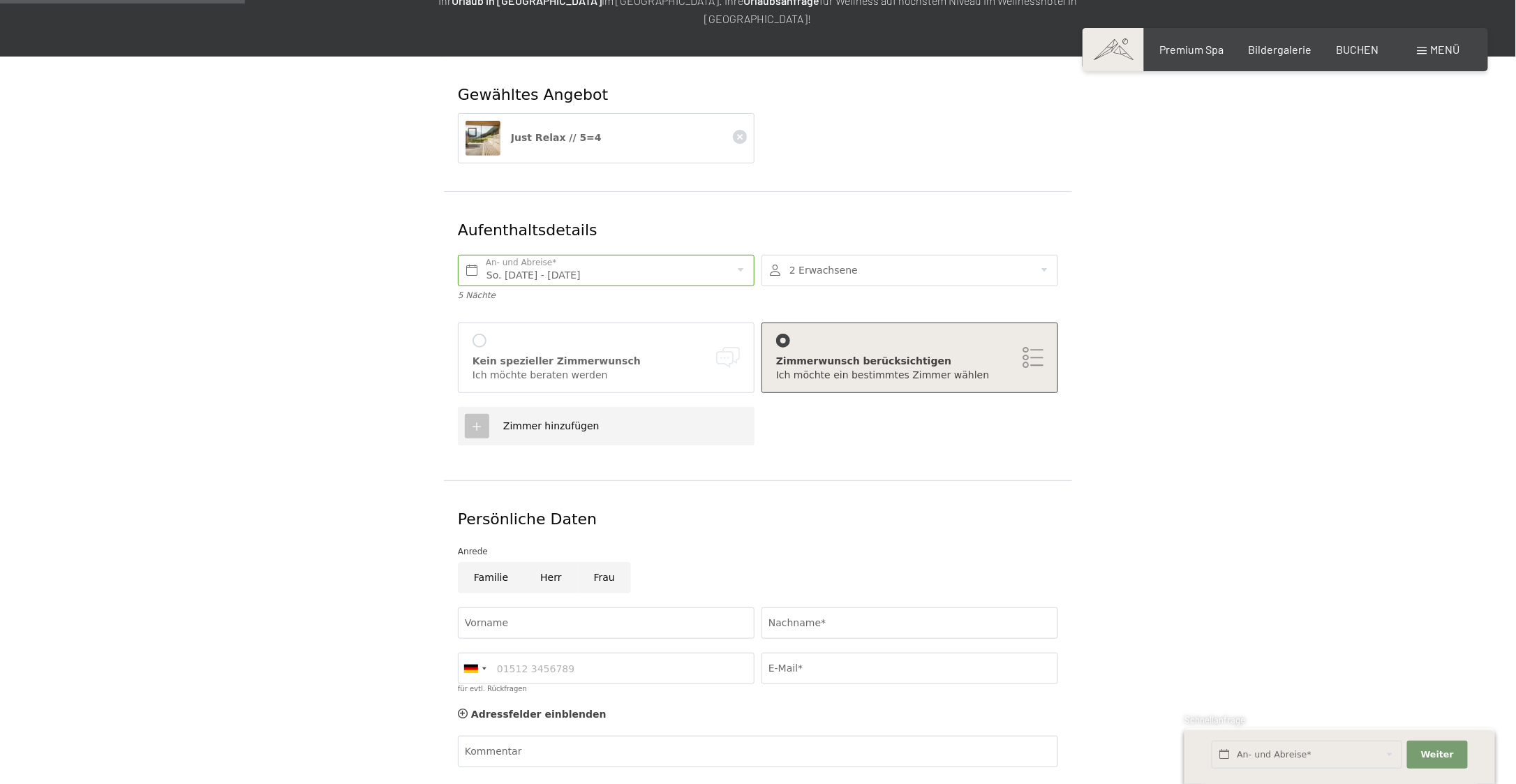
click at [553, 315] on div "Kein spezieller Zimmerwunsch Ich möchte beraten werden Zimmerwunsch berücksicht…" at bounding box center [757, 361] width 607 height 92
click at [547, 354] on div "Kein spezieller Zimmerwunsch" at bounding box center [606, 361] width 268 height 14
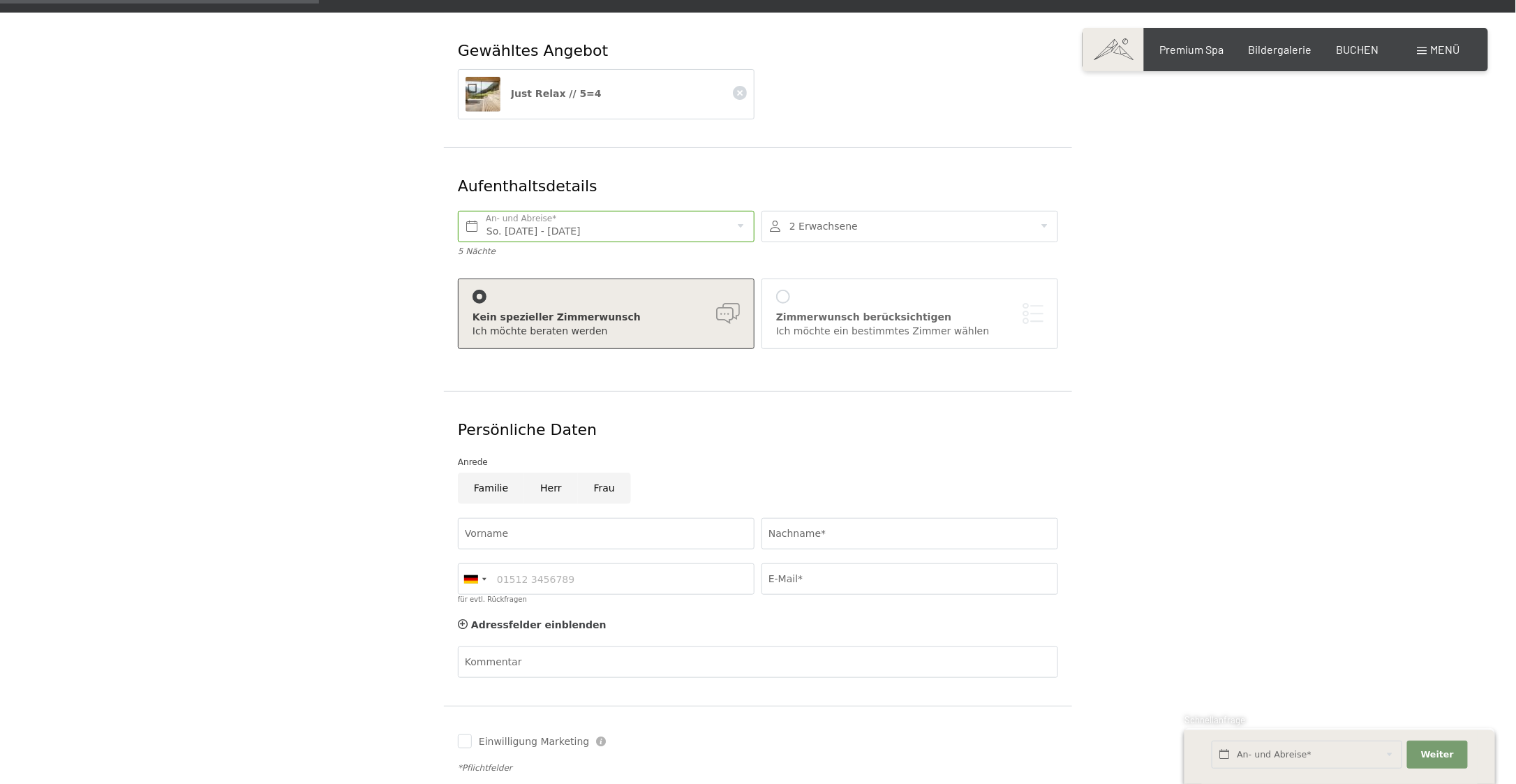
scroll to position [279, 0]
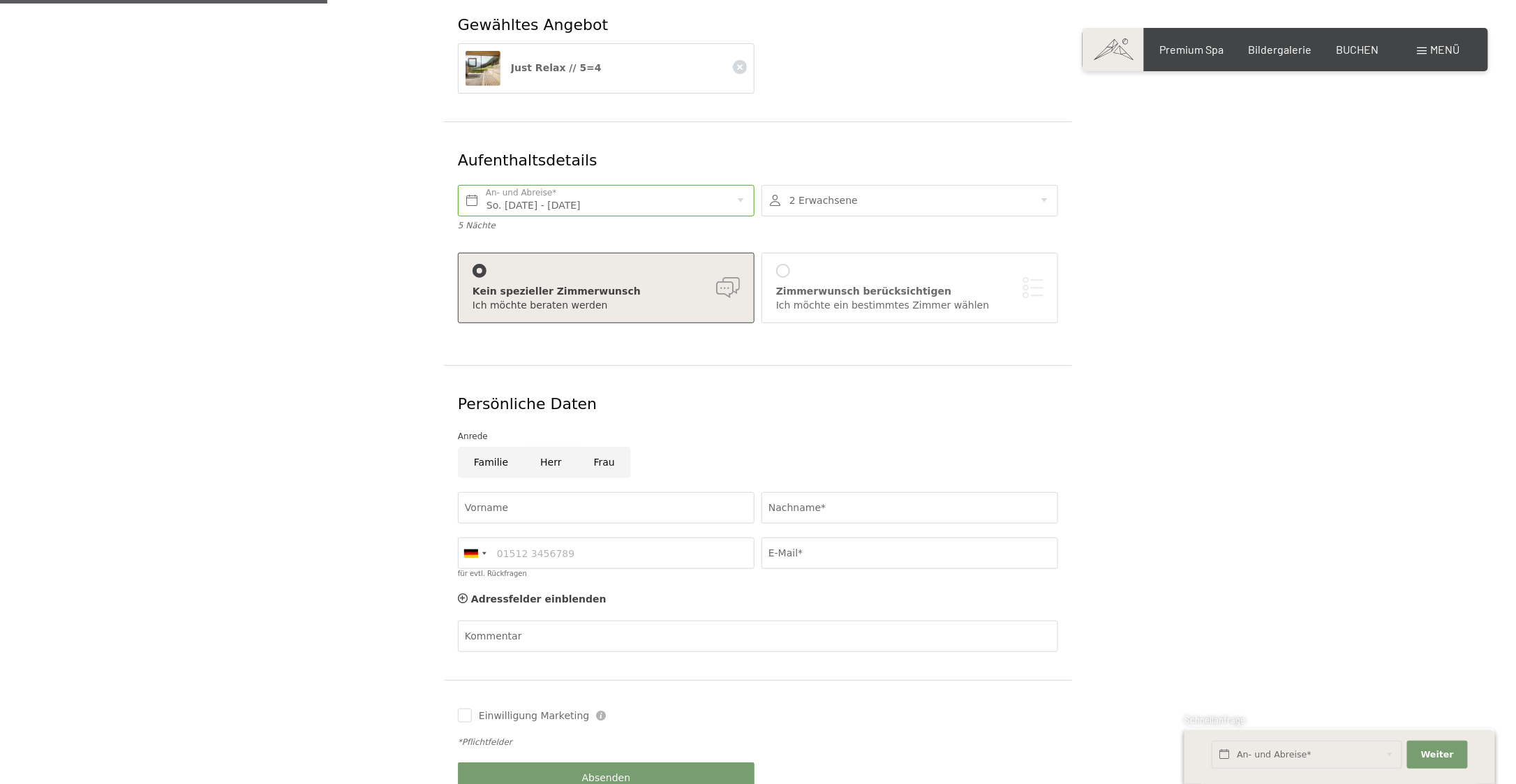
click at [546, 447] on input "Herr" at bounding box center [550, 463] width 53 height 31
radio input "true"
click at [523, 493] on input "Vorname" at bounding box center [606, 508] width 296 height 31
type input "Tim"
type input "Hoegg"
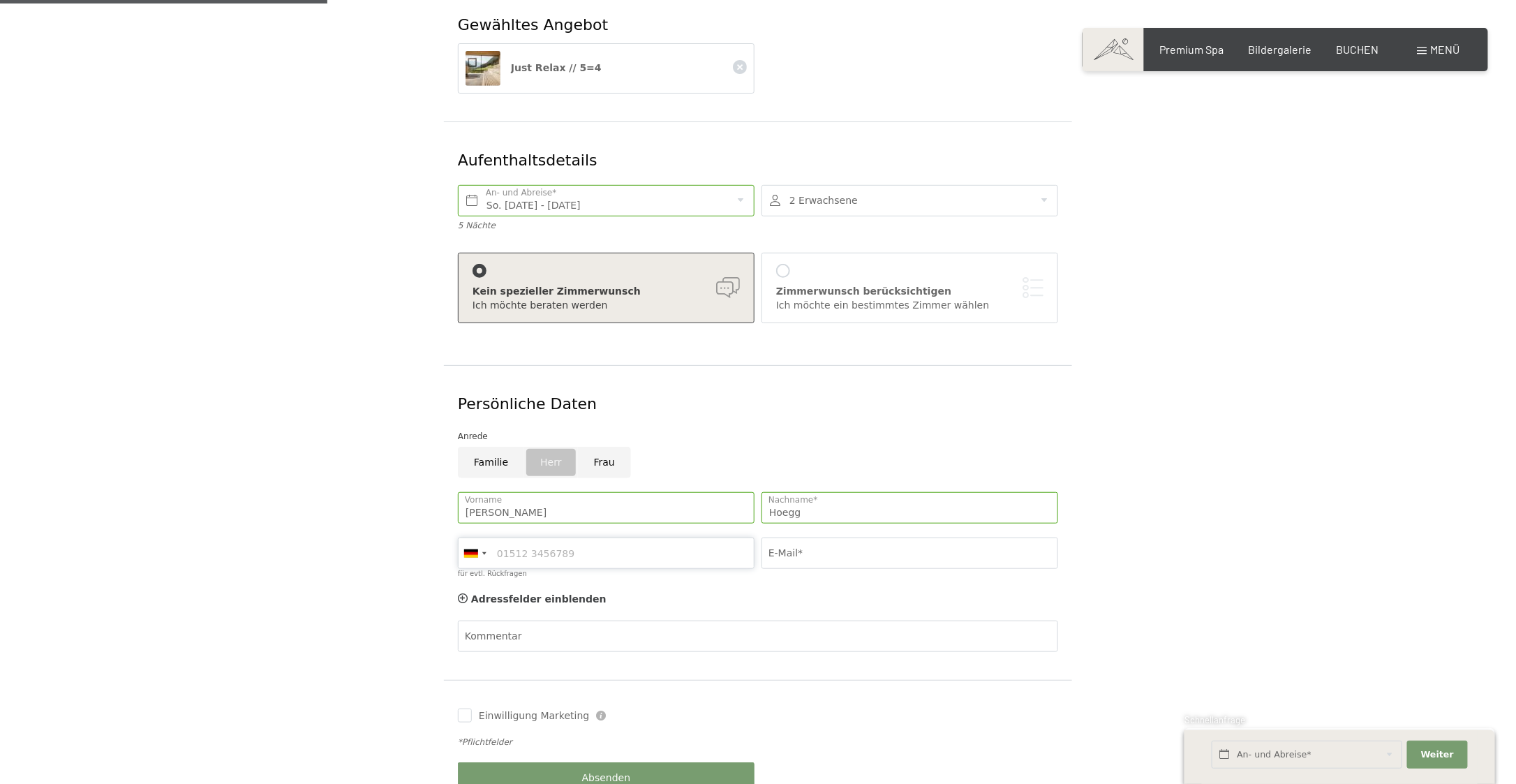
click at [530, 539] on input "für evtl. Rückfragen" at bounding box center [606, 553] width 296 height 31
click at [0, 0] on button "Übernehmen" at bounding box center [0, 0] width 0 height 0
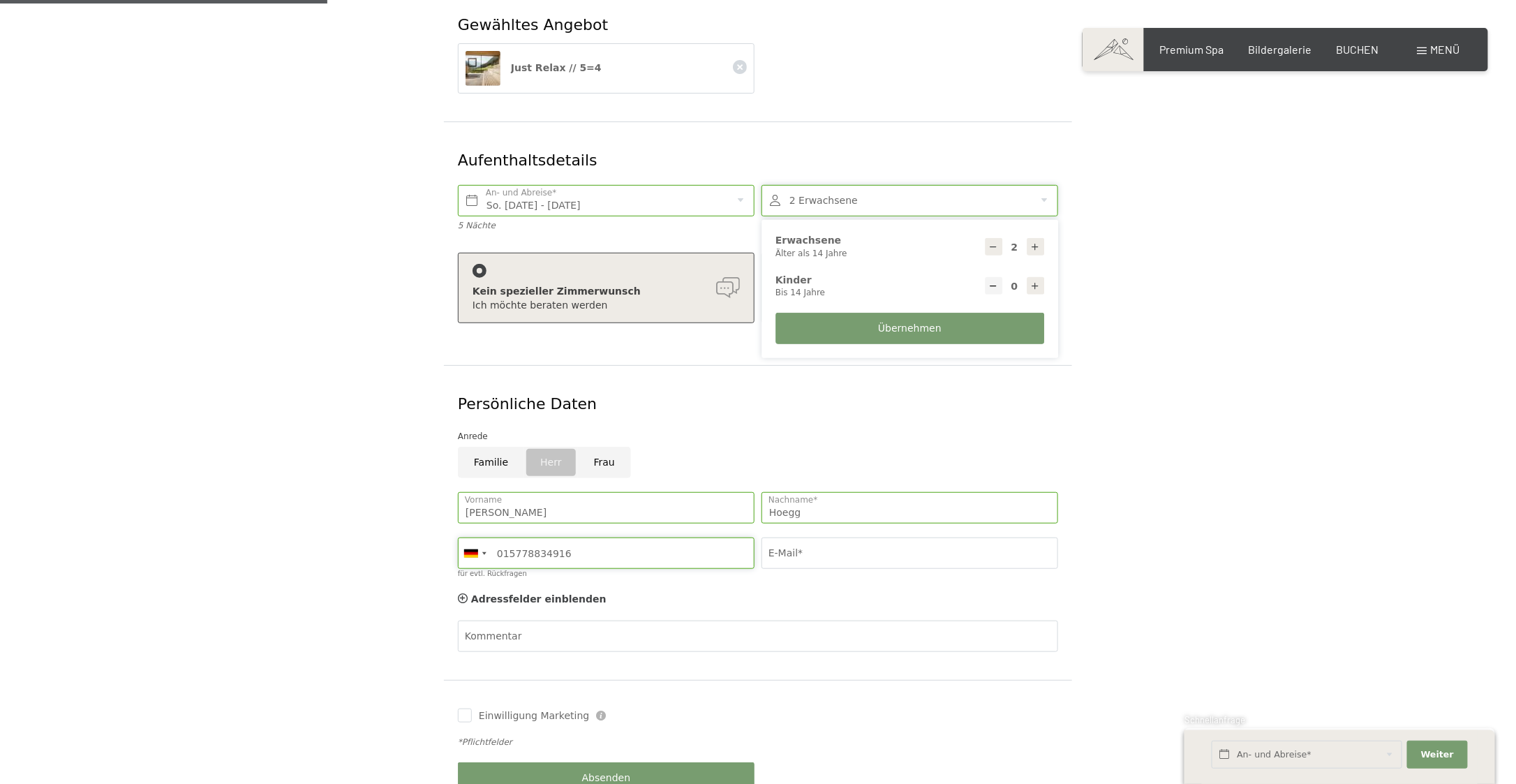
type input "015778834916"
click at [889, 530] on div "E-Mail*" at bounding box center [910, 558] width 303 height 55
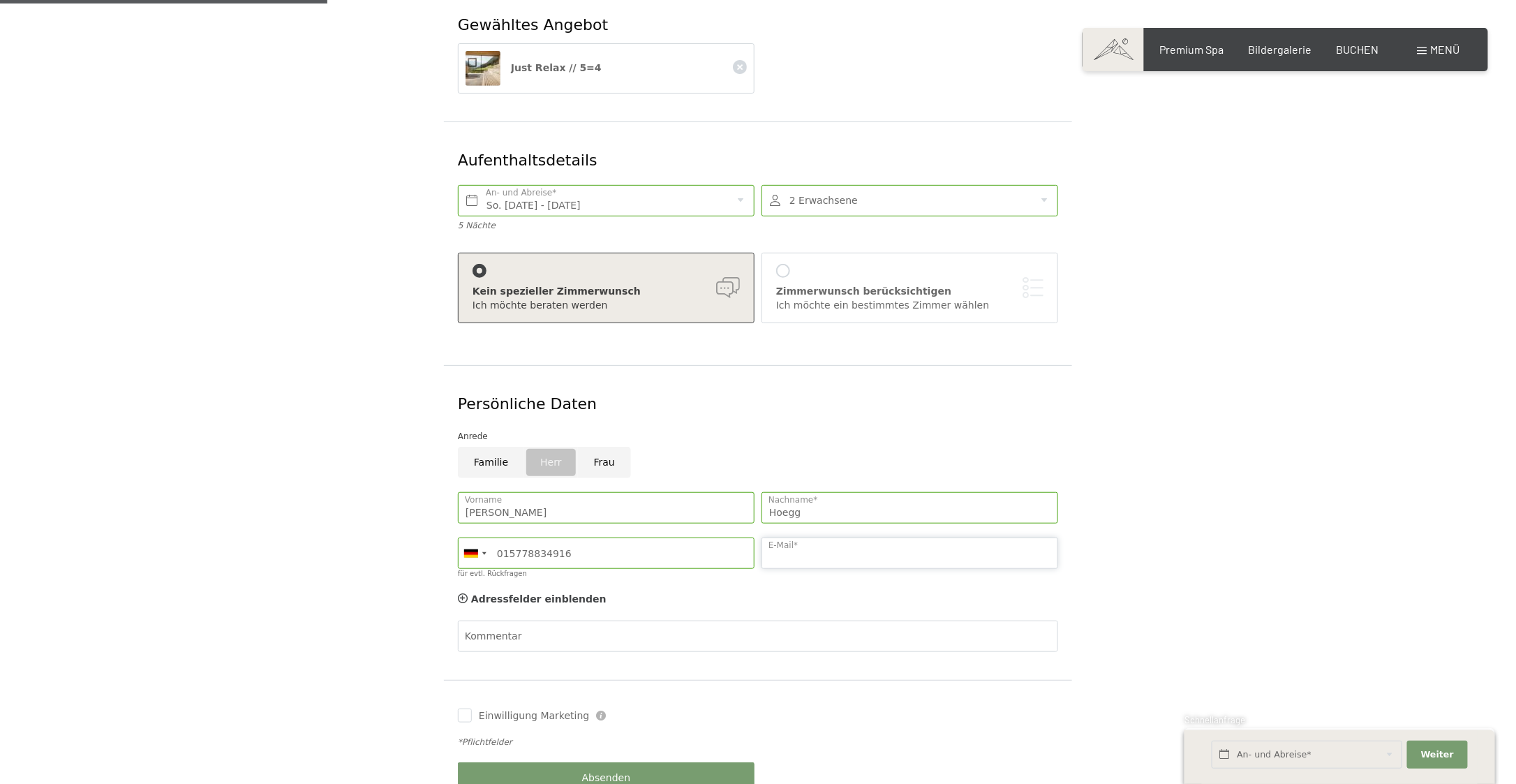
click at [817, 537] on input "E-Mail*" at bounding box center [910, 553] width 296 height 31
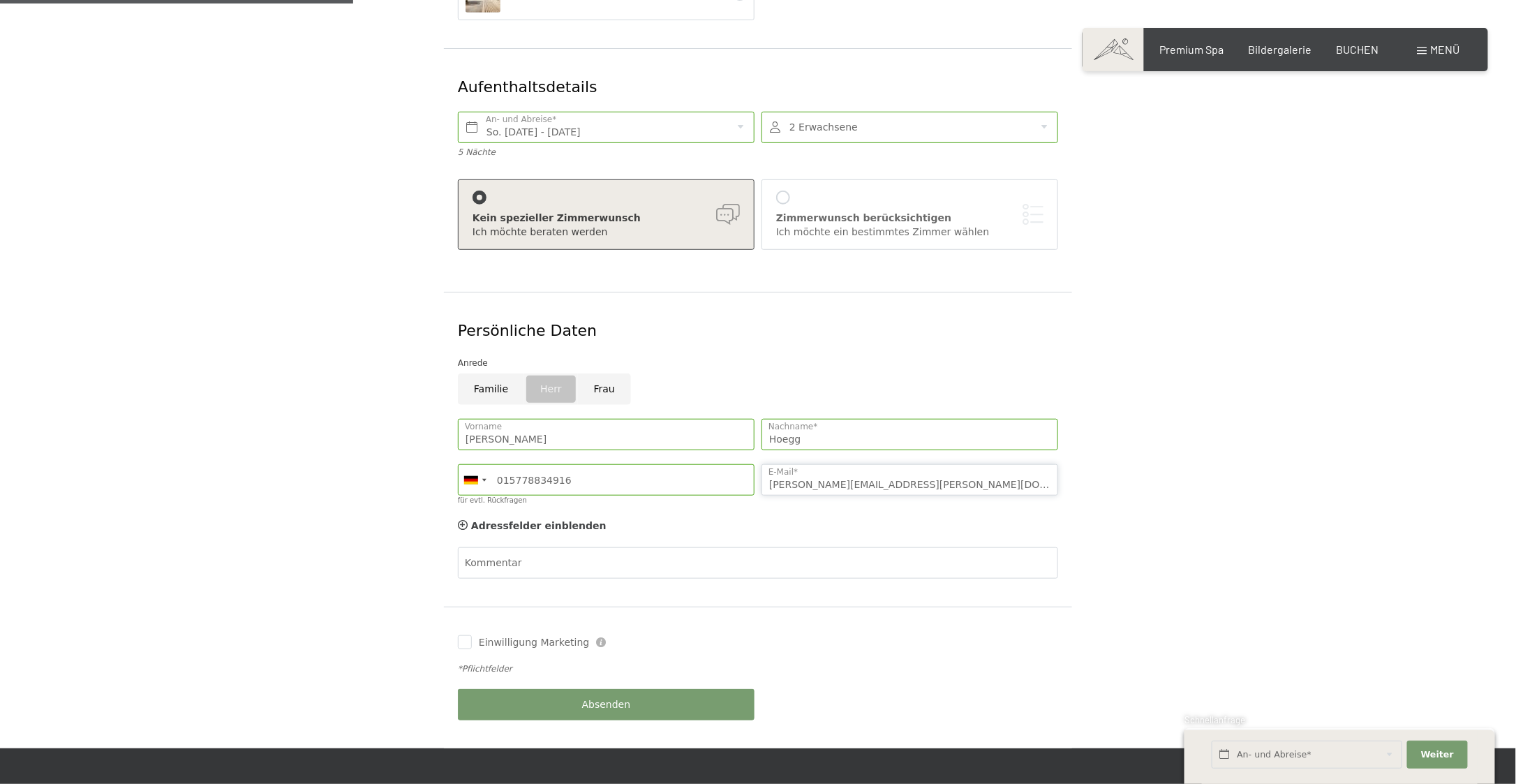
scroll to position [418, 0]
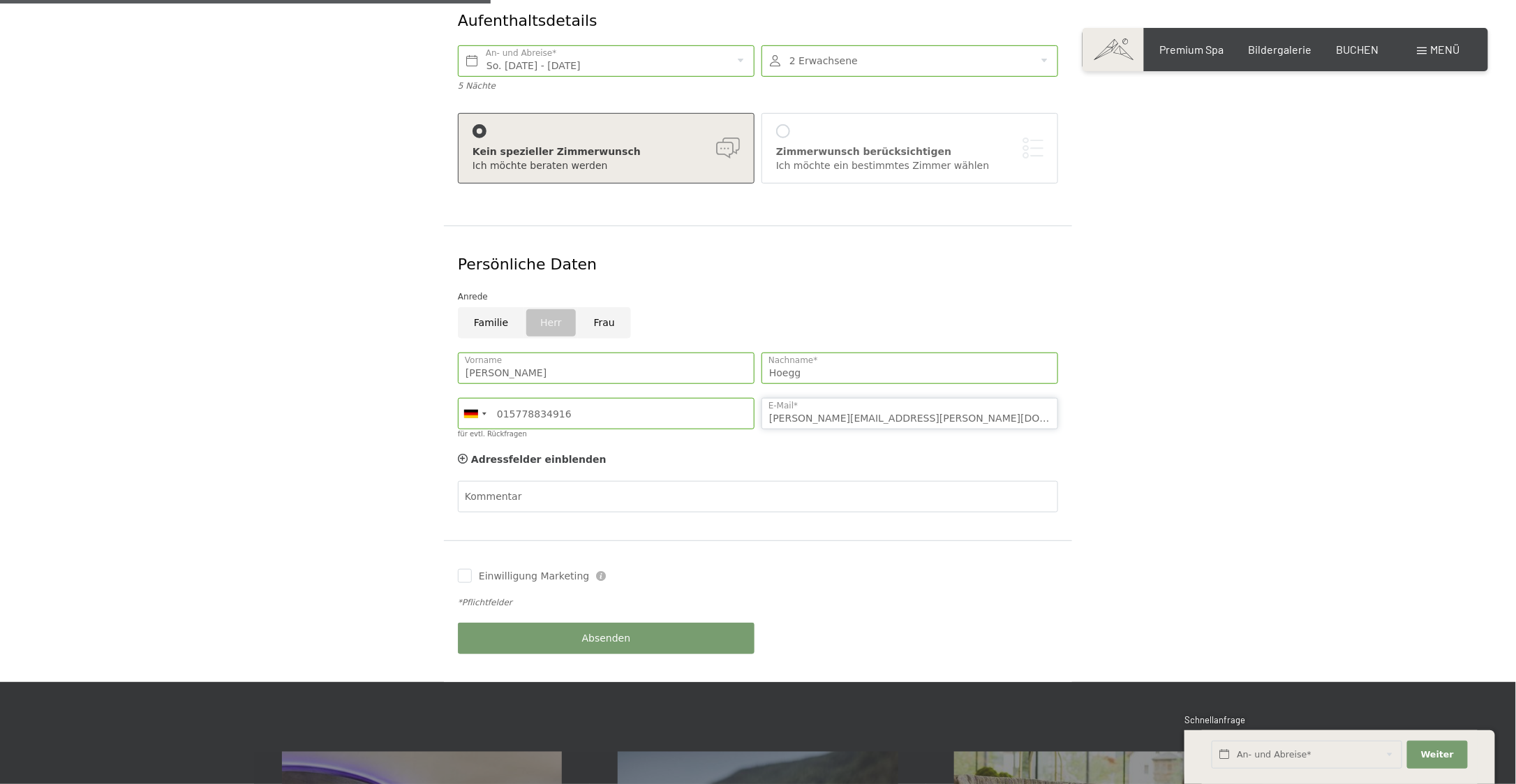
type input "tim.hoegg@web.de"
click at [584, 623] on button "Absenden" at bounding box center [606, 638] width 296 height 31
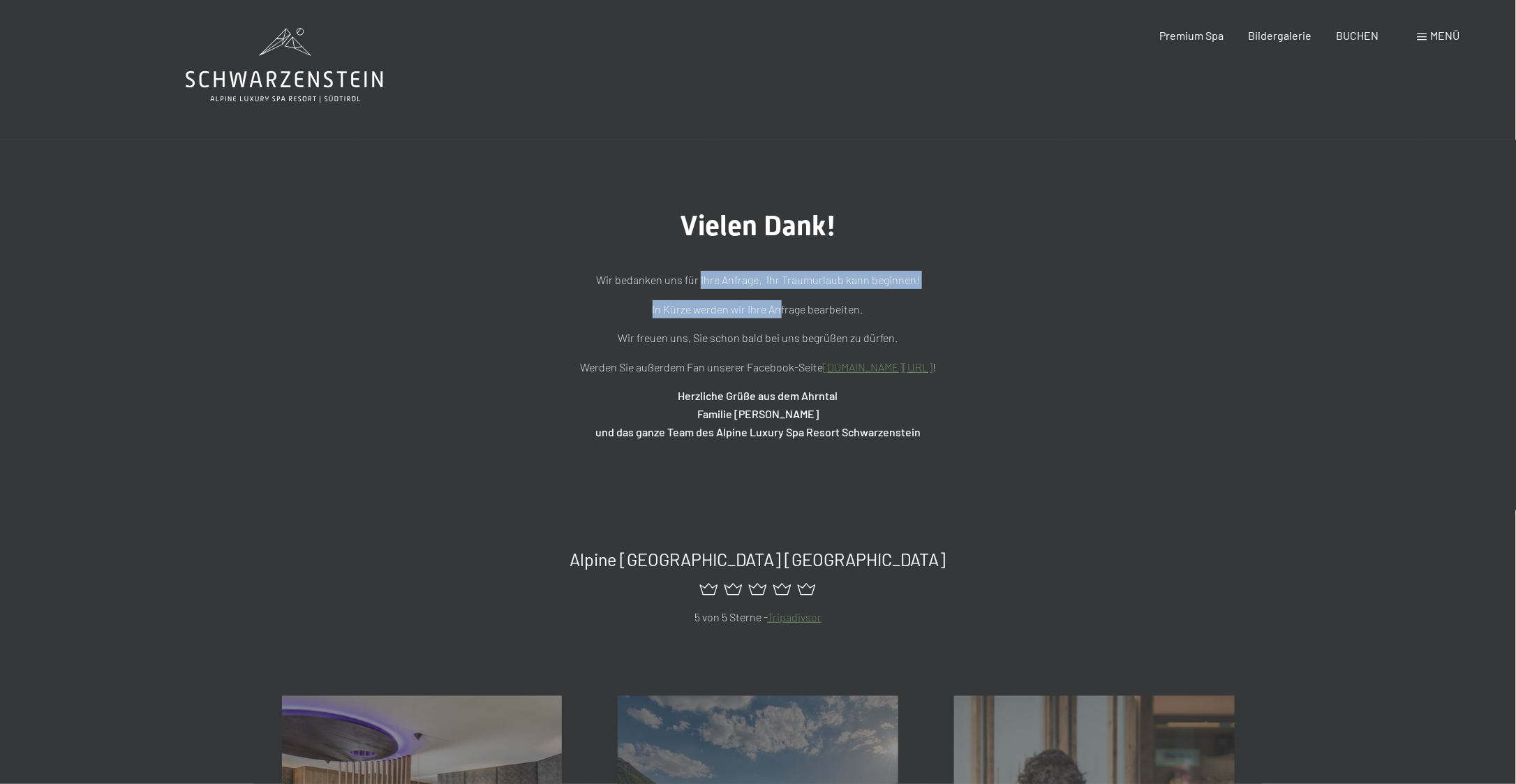
drag, startPoint x: 781, startPoint y: 288, endPoint x: 702, endPoint y: 276, distance: 79.9
click at [702, 276] on div "Wir bedanken uns für Ihre Anfrage. Ihr Traumurlaub kann beginnen! In [GEOGRAPHI…" at bounding box center [758, 356] width 698 height 170
click at [702, 276] on p "Wir bedanken uns für Ihre Anfrage. Ihr Traumurlaub kann beginnen!" at bounding box center [758, 280] width 698 height 18
click at [716, 317] on p "In Kürze werden wir Ihre Anfrage bearbeiten." at bounding box center [758, 308] width 698 height 18
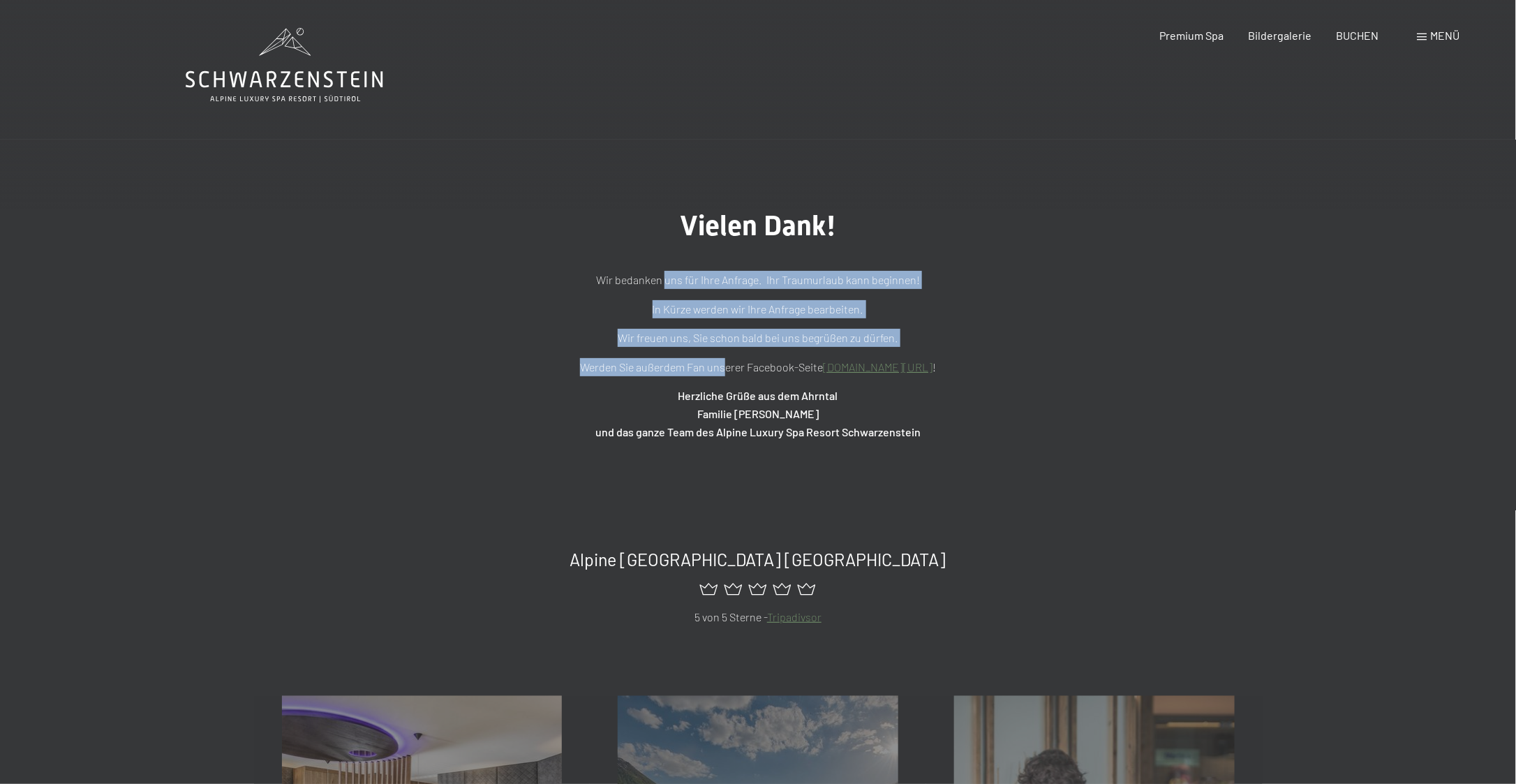
drag, startPoint x: 681, startPoint y: 350, endPoint x: 667, endPoint y: 283, distance: 68.4
click at [667, 283] on div "Wir bedanken uns für Ihre Anfrage. Ihr Traumurlaub kann beginnen! In [GEOGRAPHI…" at bounding box center [758, 356] width 698 height 170
click at [667, 283] on p "Wir bedanken uns für Ihre Anfrage. Ihr Traumurlaub kann beginnen!" at bounding box center [758, 280] width 698 height 18
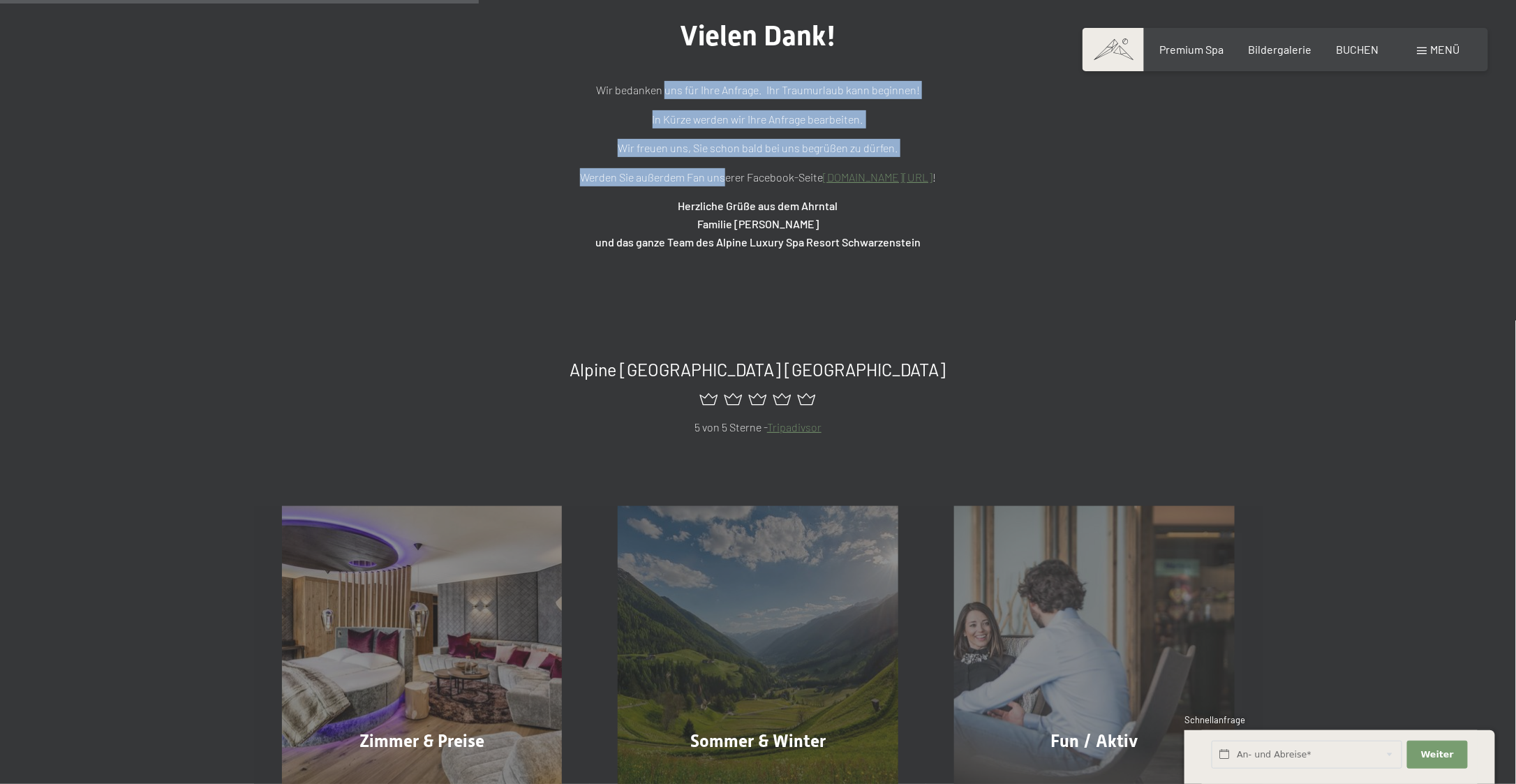
scroll to position [279, 0]
